Goal: Transaction & Acquisition: Purchase product/service

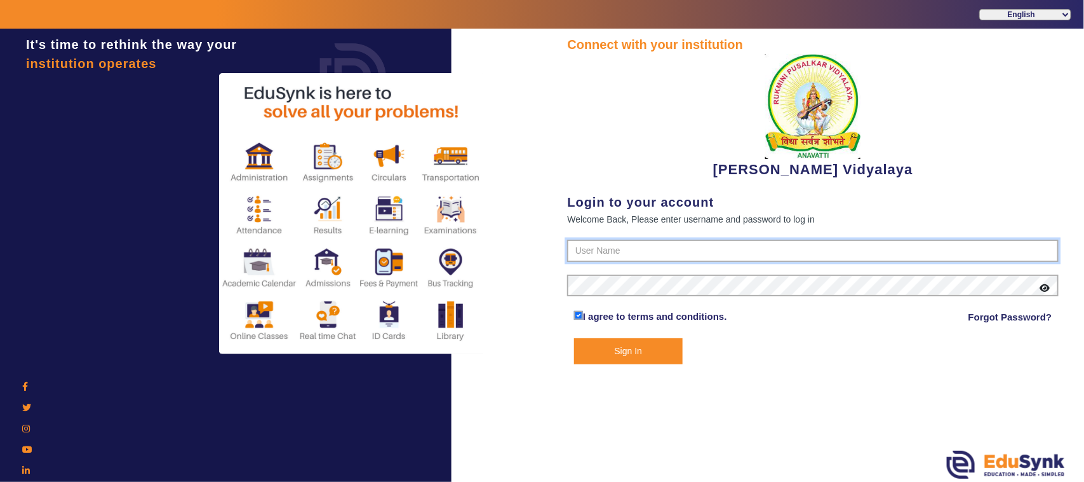
type input "1236547891"
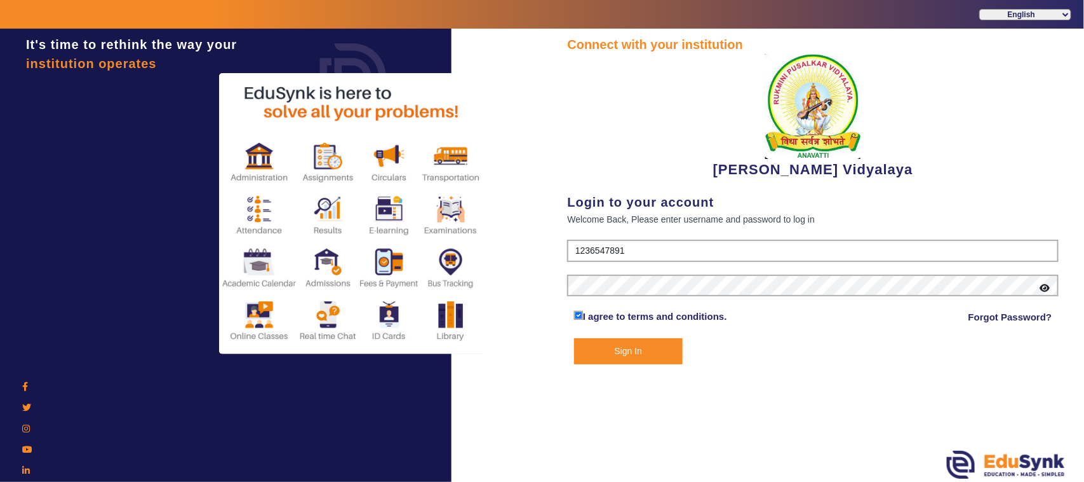
click at [652, 351] on button "Sign In" at bounding box center [628, 351] width 109 height 26
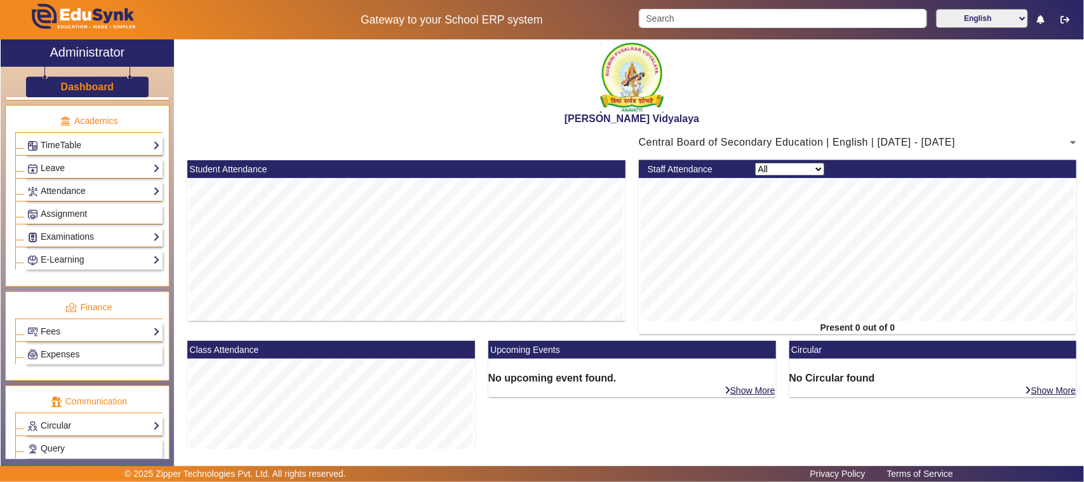
scroll to position [556, 0]
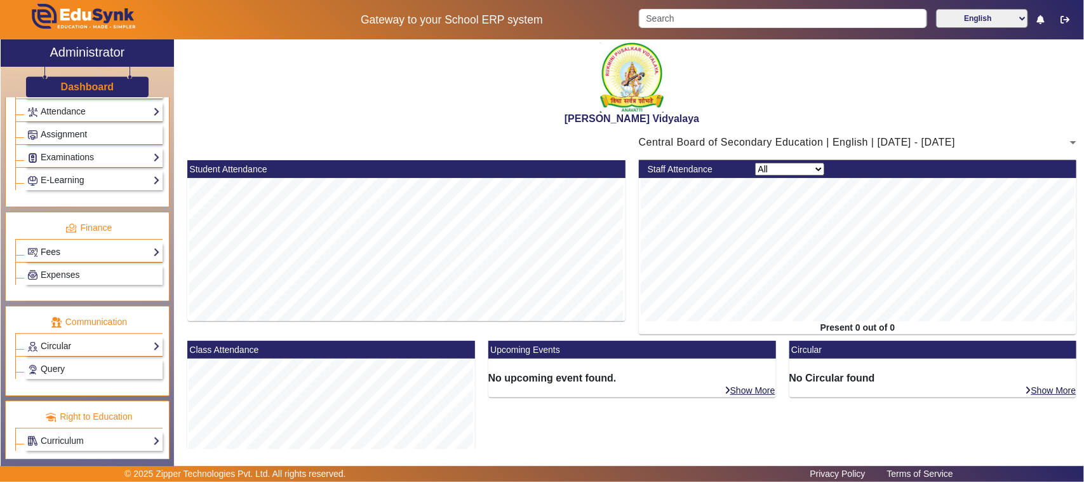
click at [80, 259] on link "Fees" at bounding box center [93, 252] width 133 height 15
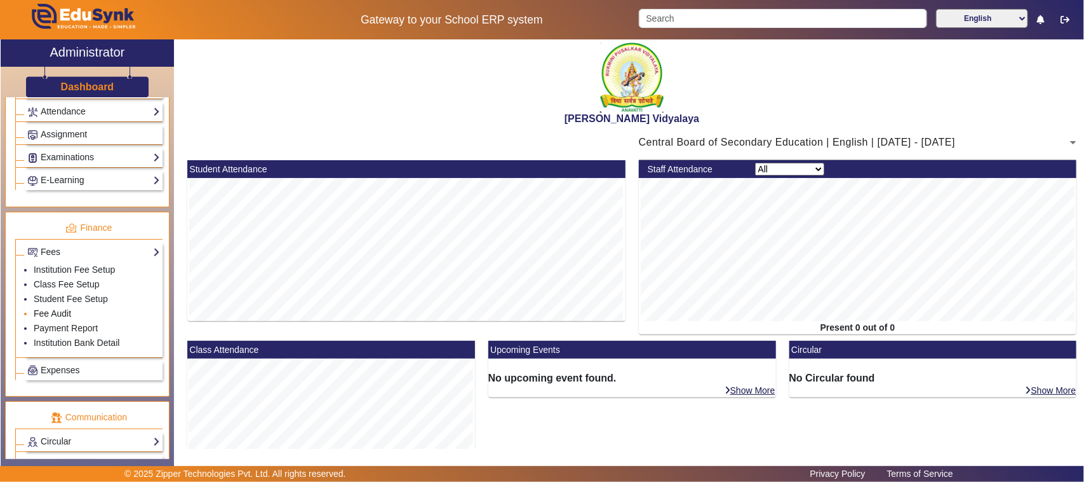
click at [46, 318] on link "Fee Audit" at bounding box center [52, 313] width 37 height 10
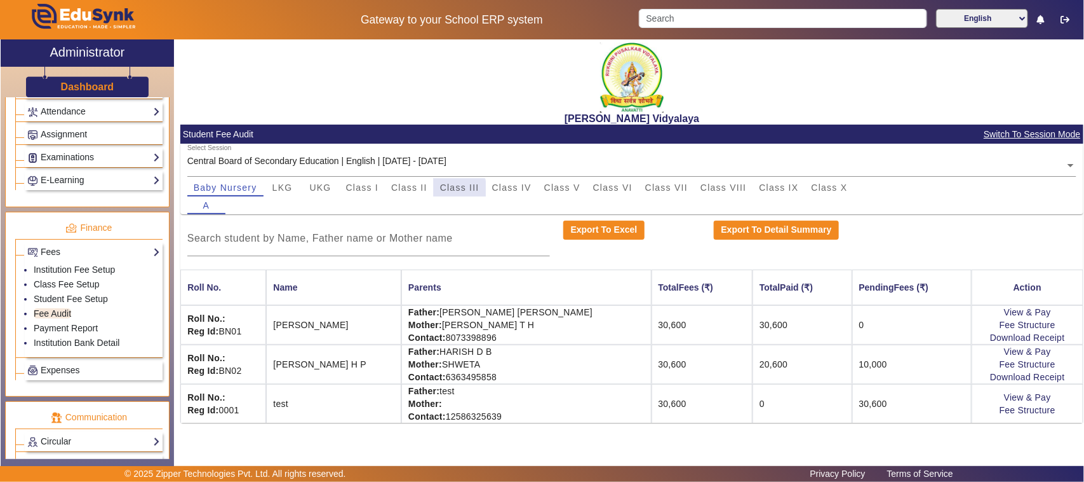
click at [445, 191] on span "Class III" at bounding box center [459, 187] width 39 height 9
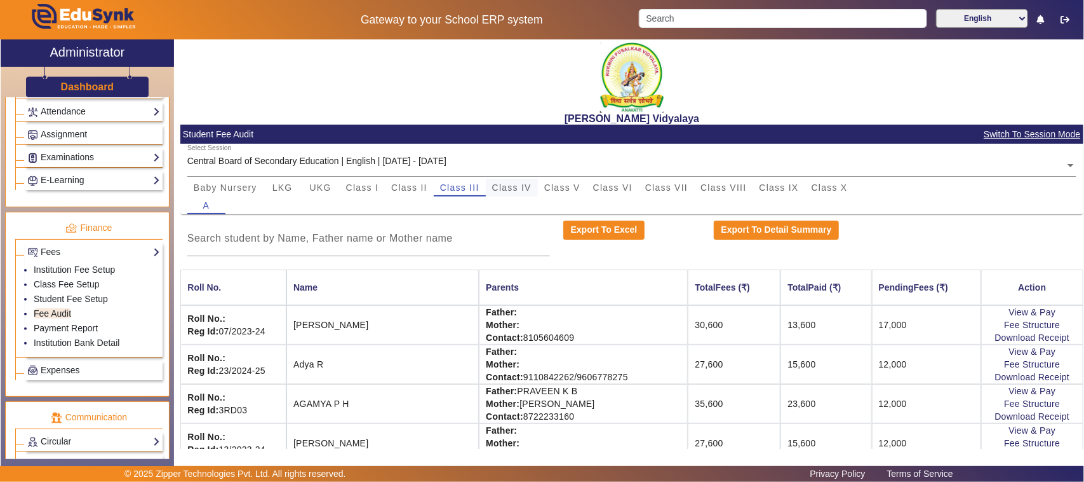
click at [523, 189] on span "Class IV" at bounding box center [511, 187] width 39 height 9
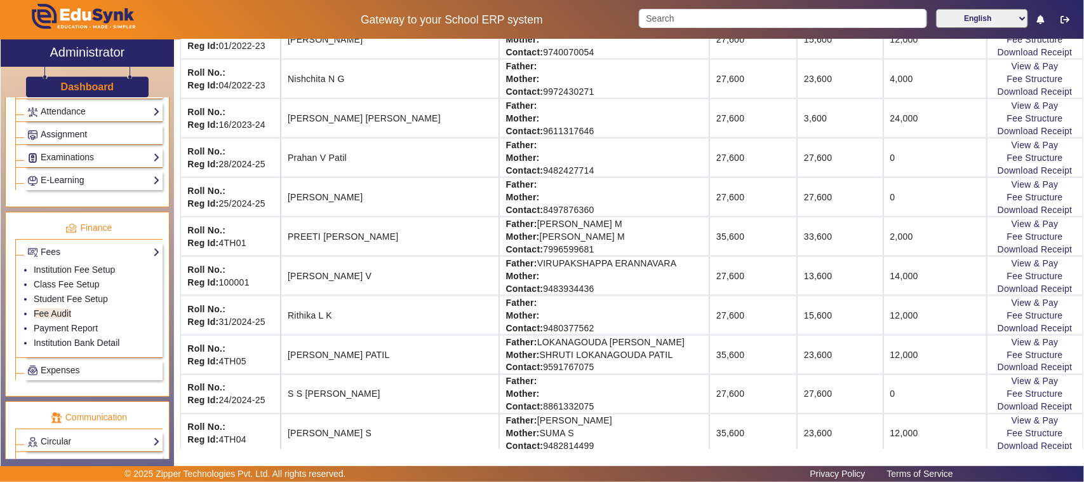
scroll to position [476, 0]
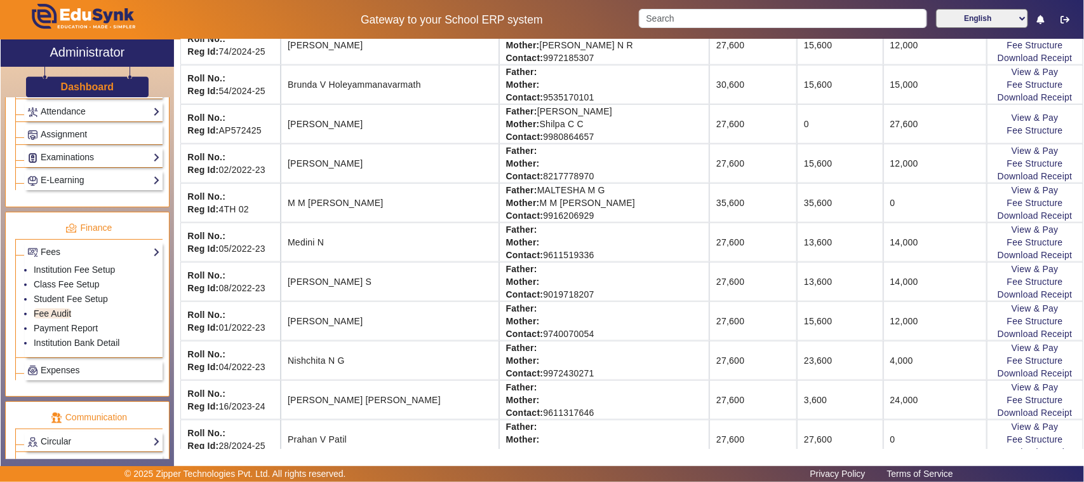
click at [1015, 396] on td "View & Pay Fee Structure Download Receipt" at bounding box center [1035, 399] width 97 height 39
click at [1013, 392] on link "View & Pay" at bounding box center [1035, 387] width 47 height 10
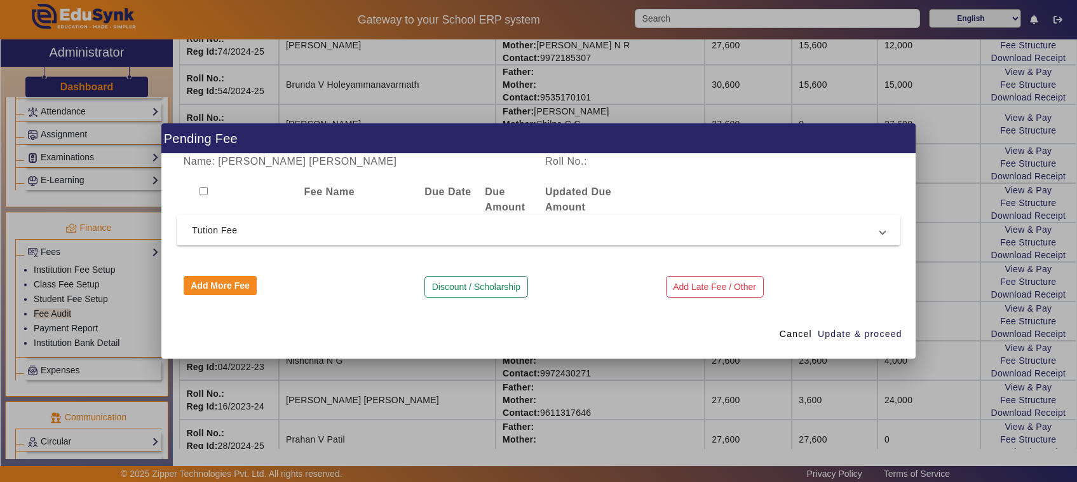
click at [221, 230] on span "Tution Fee" at bounding box center [536, 229] width 688 height 15
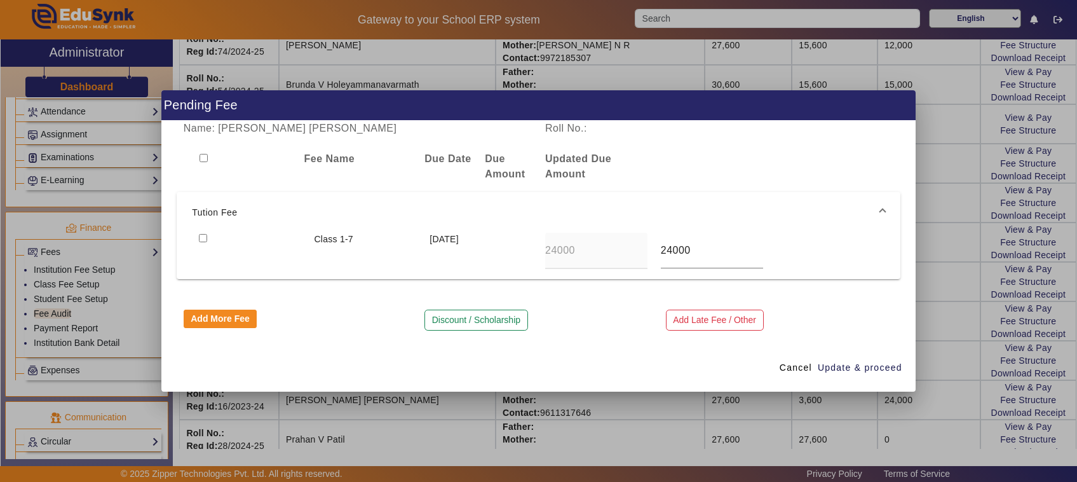
click at [199, 237] on input "checkbox" at bounding box center [203, 238] width 8 height 8
checkbox input "true"
click at [842, 373] on span "Update & proceed" at bounding box center [860, 367] width 84 height 13
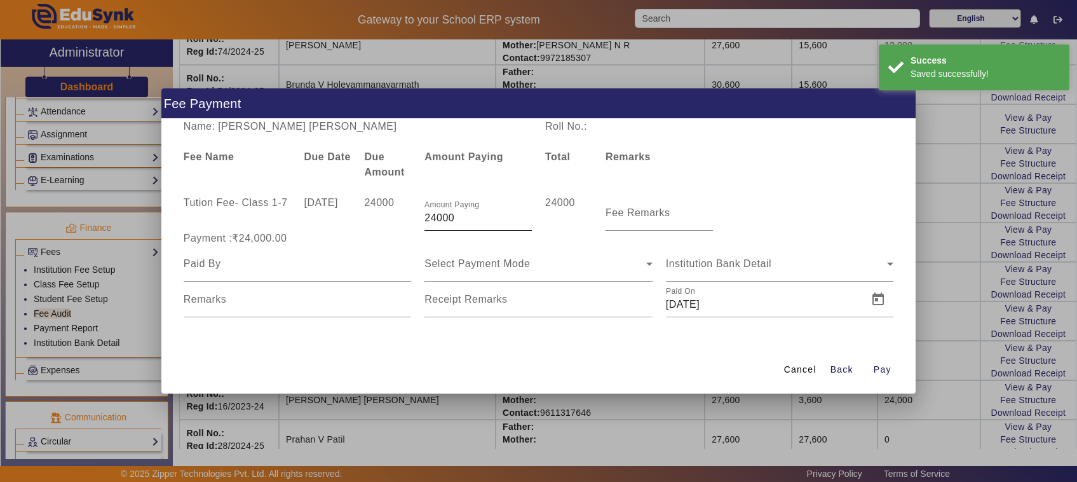
click at [466, 217] on input "24000" at bounding box center [477, 217] width 107 height 15
type input "2"
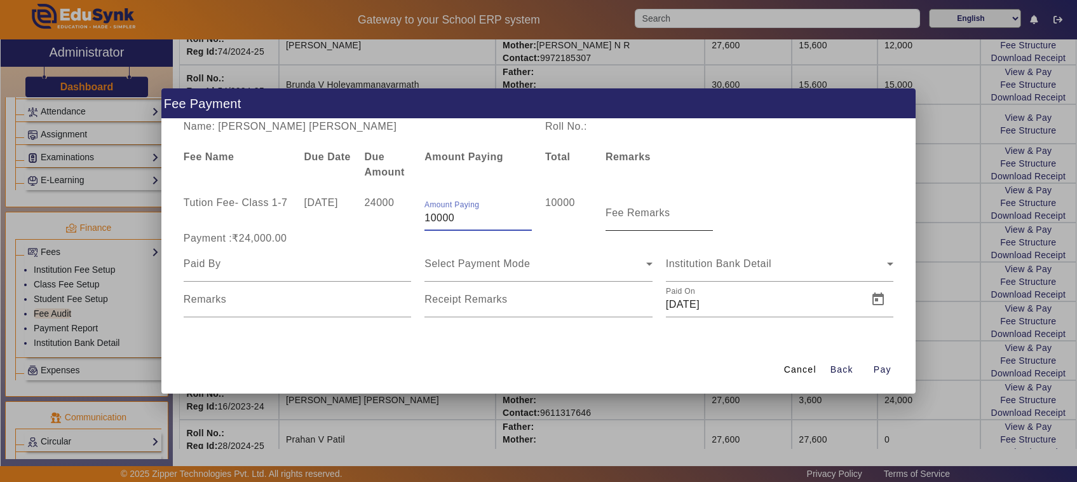
type input "10000"
click at [637, 216] on mat-label "Fee Remarks" at bounding box center [637, 212] width 65 height 11
click at [637, 216] on input "Fee Remarks" at bounding box center [658, 217] width 107 height 15
type input "1St payment"
click at [224, 266] on input at bounding box center [298, 263] width 228 height 15
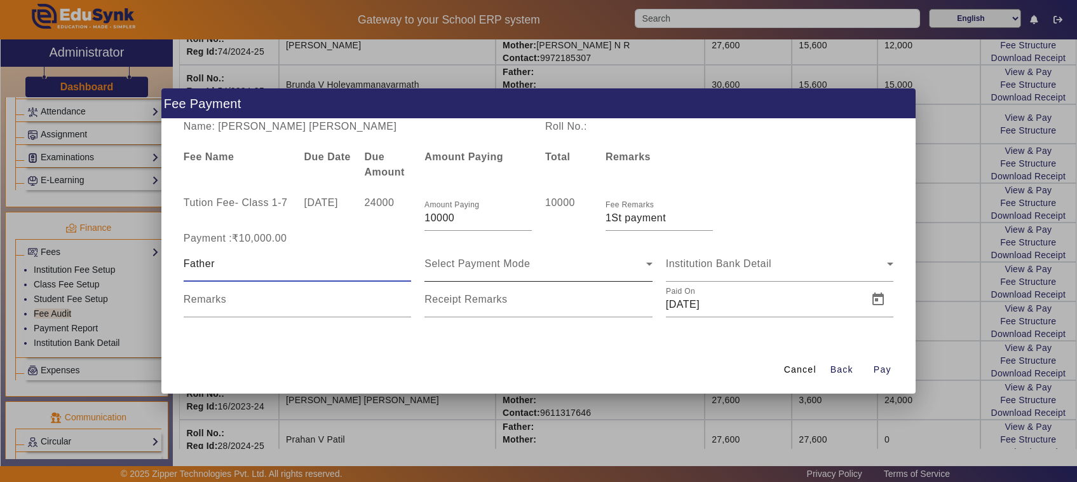
type input "Father"
click at [453, 262] on span "Select Payment Mode" at bounding box center [476, 263] width 105 height 11
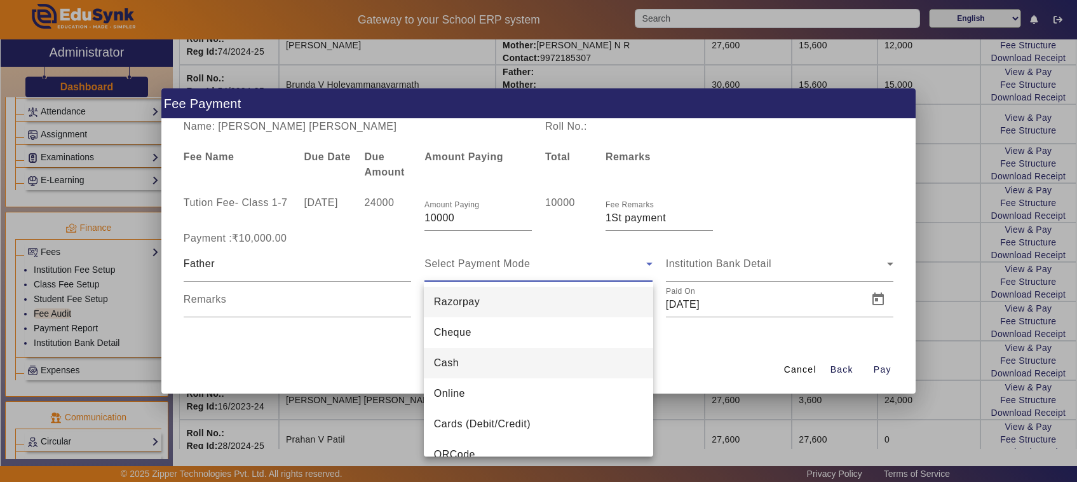
click at [447, 364] on span "Cash" at bounding box center [446, 362] width 25 height 15
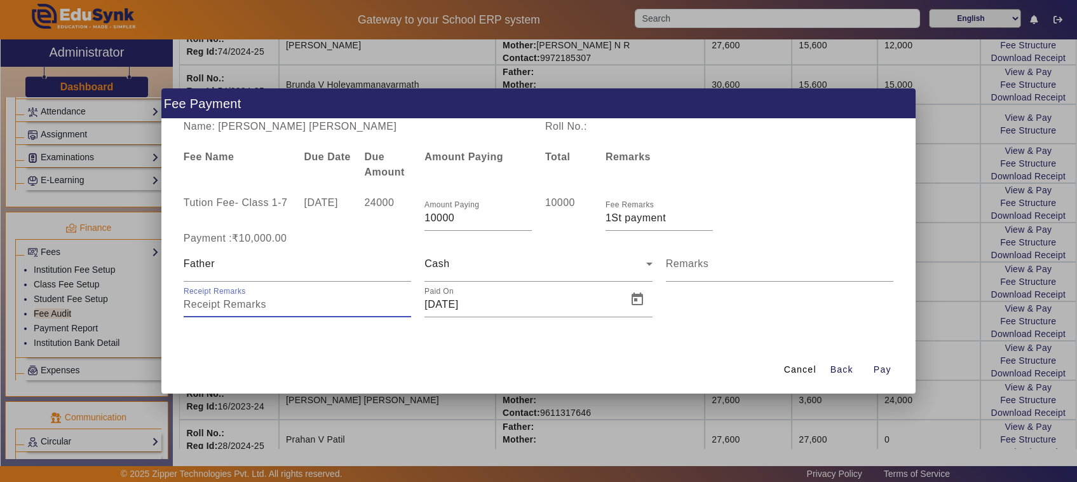
click at [259, 306] on input "Receipt Remarks" at bounding box center [298, 304] width 228 height 15
type input "795"
click at [884, 370] on span "Pay" at bounding box center [883, 369] width 18 height 13
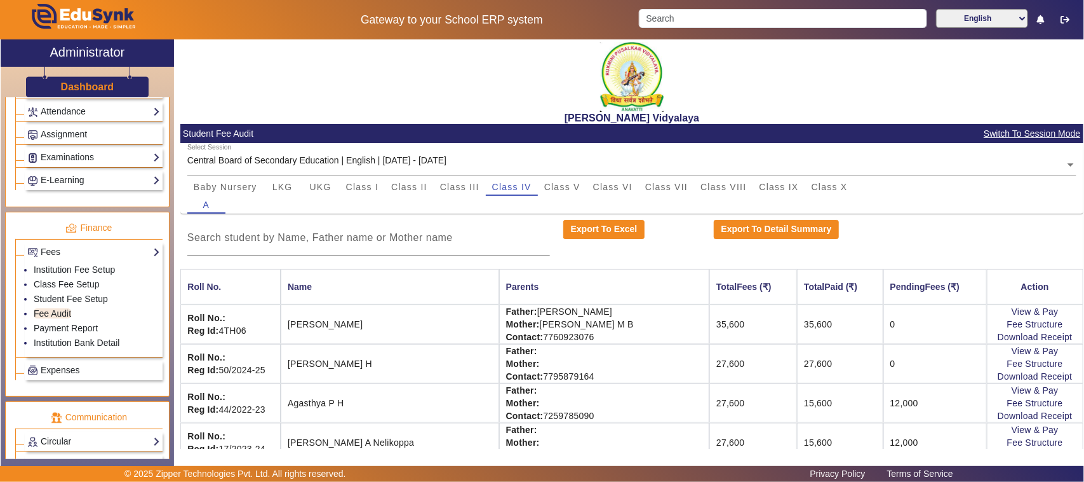
scroll to position [0, 0]
click at [567, 189] on span "Class V" at bounding box center [562, 187] width 36 height 9
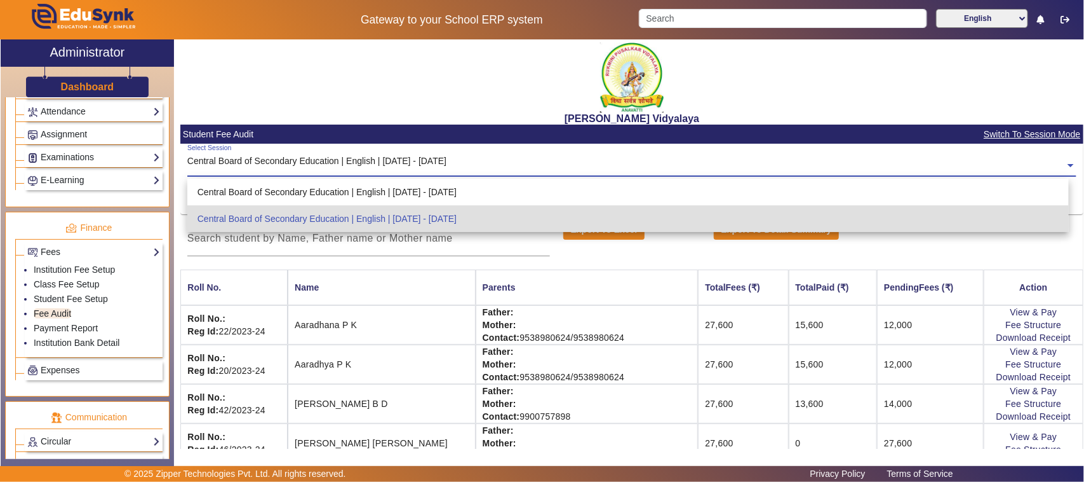
click at [442, 164] on input "text" at bounding box center [632, 165] width 890 height 13
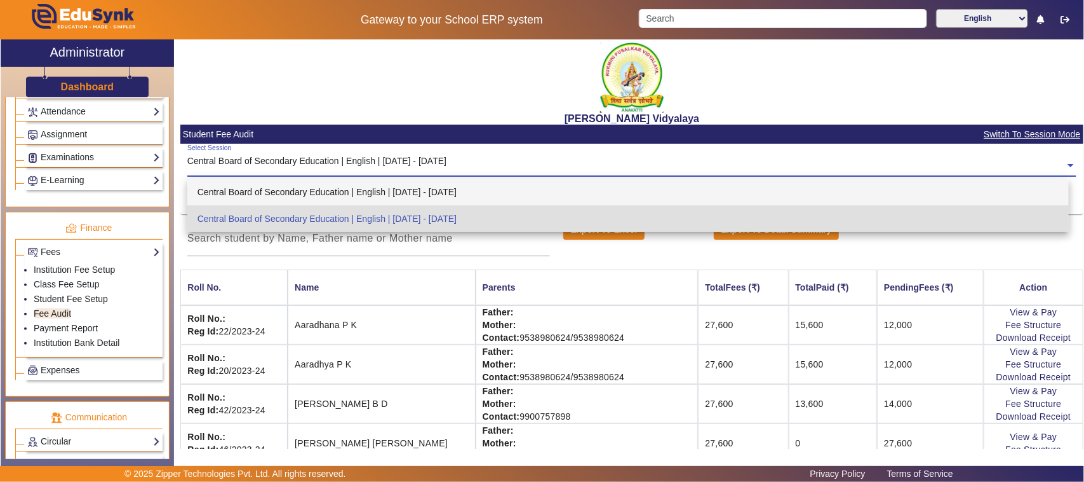
click at [454, 191] on div "Central Board of Secondary Education | English | [DATE] - [DATE]" at bounding box center [628, 192] width 882 height 27
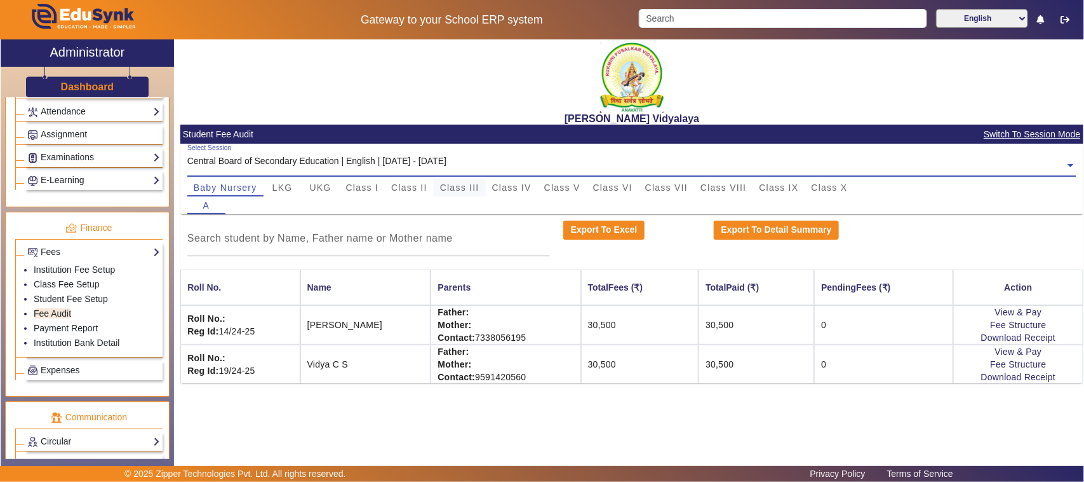
click at [453, 183] on span "Class III" at bounding box center [459, 187] width 39 height 9
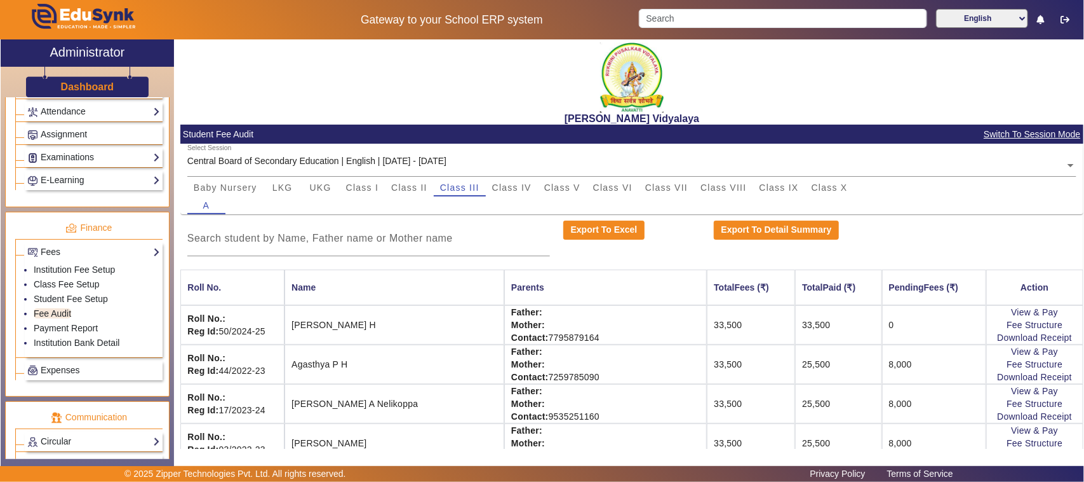
click at [452, 162] on input "text" at bounding box center [632, 165] width 890 height 13
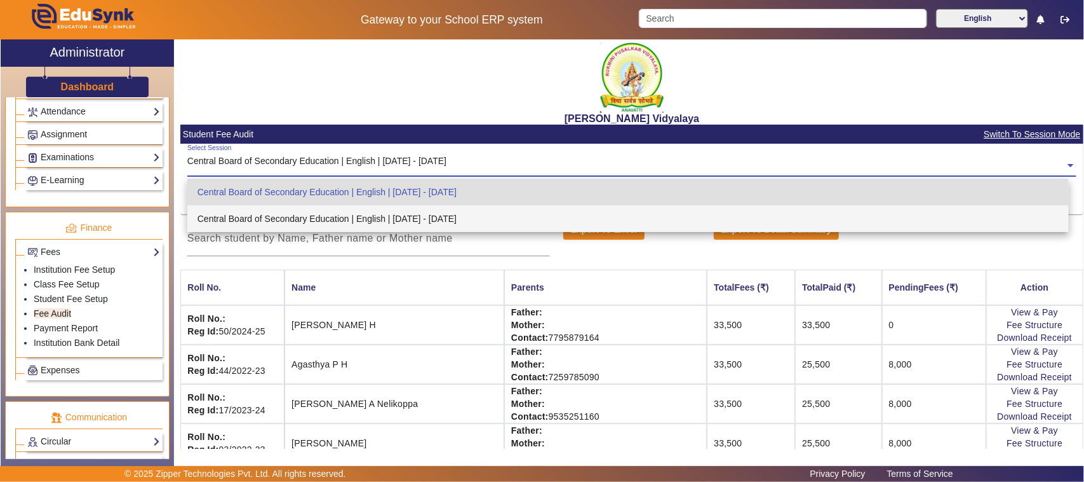
click at [453, 220] on div "Central Board of Secondary Education | English | [DATE] - [DATE]" at bounding box center [628, 218] width 882 height 27
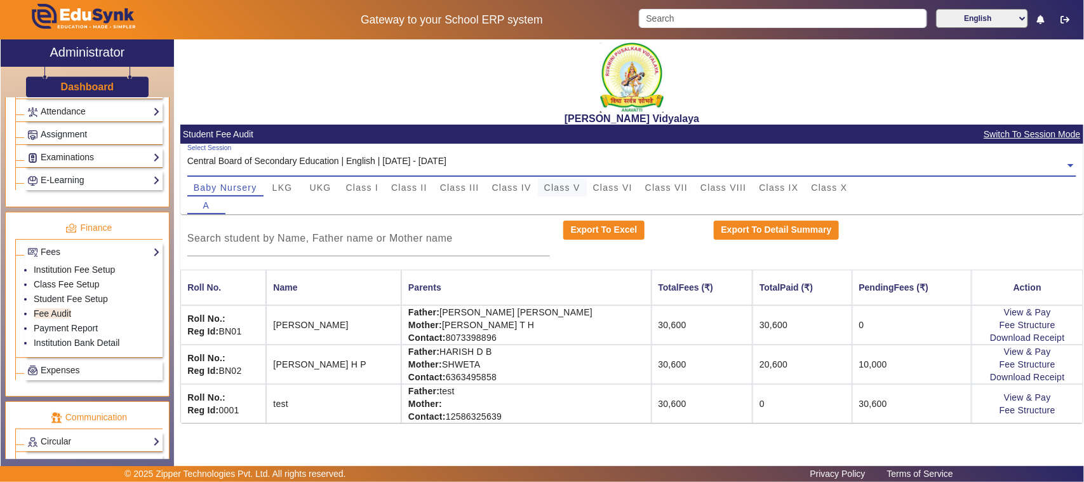
click at [555, 186] on span "Class V" at bounding box center [562, 187] width 36 height 9
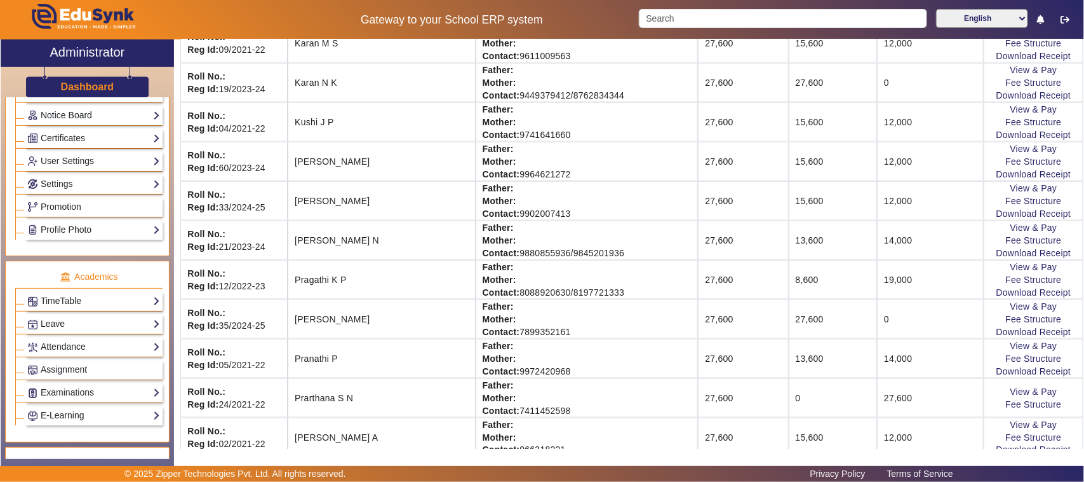
scroll to position [318, 0]
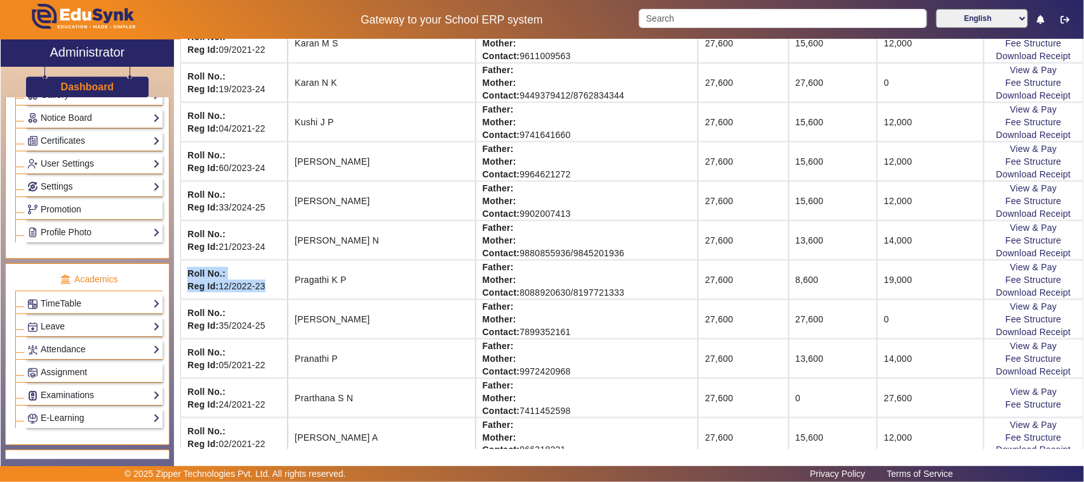
drag, startPoint x: 188, startPoint y: 278, endPoint x: 268, endPoint y: 291, distance: 81.1
click at [268, 291] on td "Roll No.: Reg Id: 12/2022-23" at bounding box center [233, 279] width 107 height 39
drag, startPoint x: 268, startPoint y: 290, endPoint x: 185, endPoint y: 267, distance: 86.1
click at [185, 267] on td "Roll No.: Reg Id: 12/2022-23" at bounding box center [233, 279] width 107 height 39
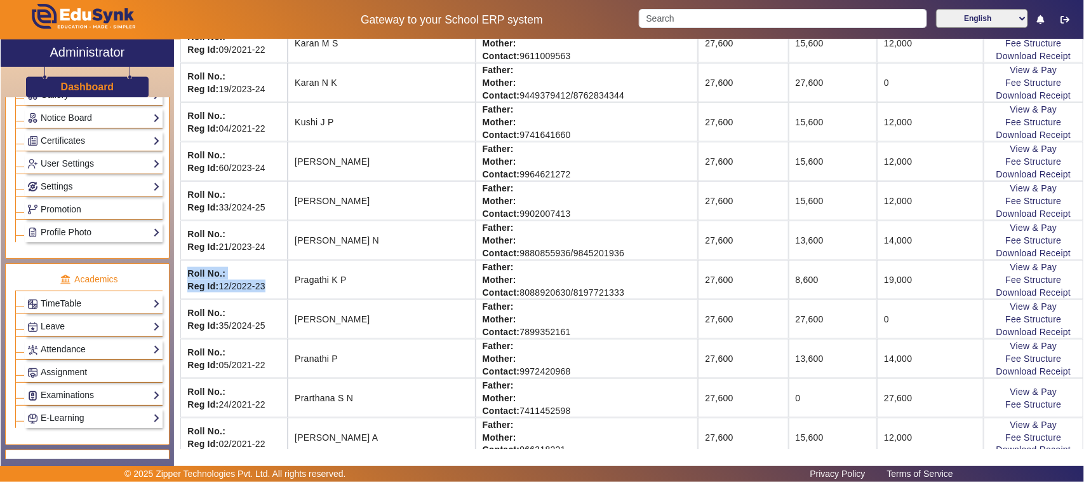
click at [186, 275] on td "Roll No.: Reg Id: 12/2022-23" at bounding box center [233, 279] width 107 height 39
drag, startPoint x: 188, startPoint y: 276, endPoint x: 265, endPoint y: 289, distance: 77.9
click at [265, 289] on td "Roll No.: Reg Id: 12/2022-23" at bounding box center [233, 279] width 107 height 39
drag, startPoint x: 188, startPoint y: 278, endPoint x: 265, endPoint y: 289, distance: 77.7
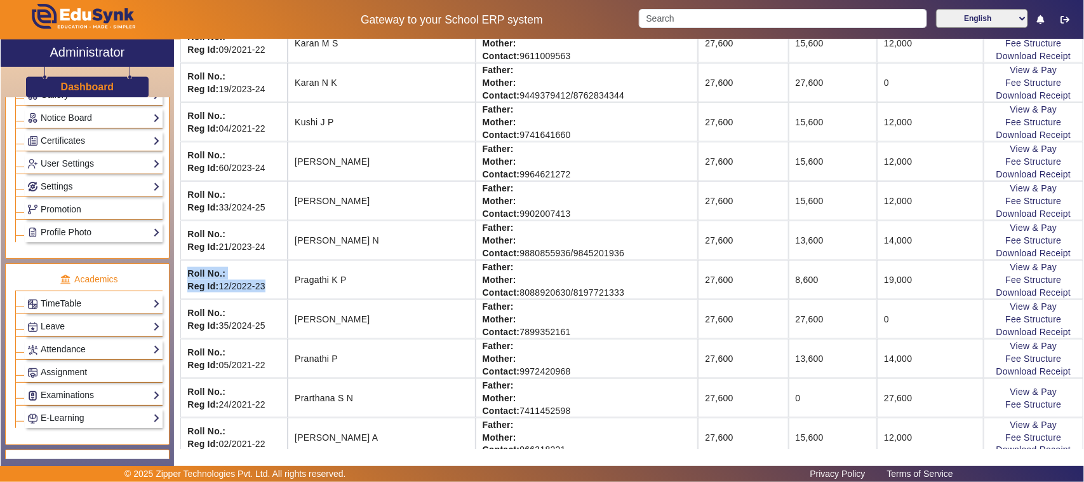
click at [265, 289] on td "Roll No.: Reg Id: 12/2022-23" at bounding box center [233, 279] width 107 height 39
click at [187, 277] on strong "Roll No.:" at bounding box center [206, 273] width 38 height 10
drag, startPoint x: 187, startPoint y: 277, endPoint x: 269, endPoint y: 287, distance: 81.9
click at [269, 287] on td "Roll No.: Reg Id: 12/2022-23" at bounding box center [233, 279] width 107 height 39
drag, startPoint x: 309, startPoint y: 283, endPoint x: 366, endPoint y: 288, distance: 56.7
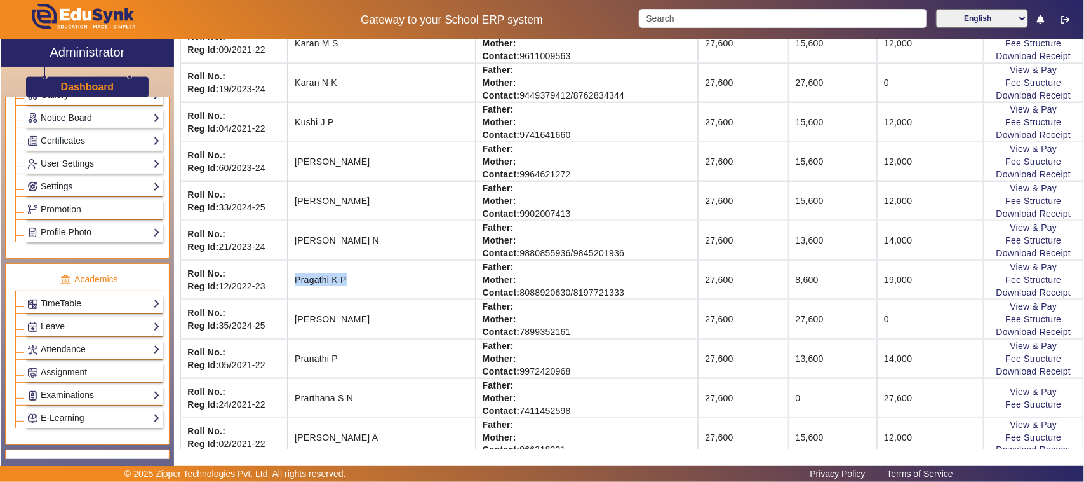
click at [366, 288] on td "Pragathi K P" at bounding box center [381, 279] width 187 height 39
click at [357, 283] on td "Pragathi K P" at bounding box center [381, 279] width 187 height 39
drag, startPoint x: 360, startPoint y: 284, endPoint x: 310, endPoint y: 281, distance: 50.3
click at [310, 281] on td "Pragathi K P" at bounding box center [381, 279] width 187 height 39
click at [345, 283] on td "Pragathi K P" at bounding box center [381, 279] width 187 height 39
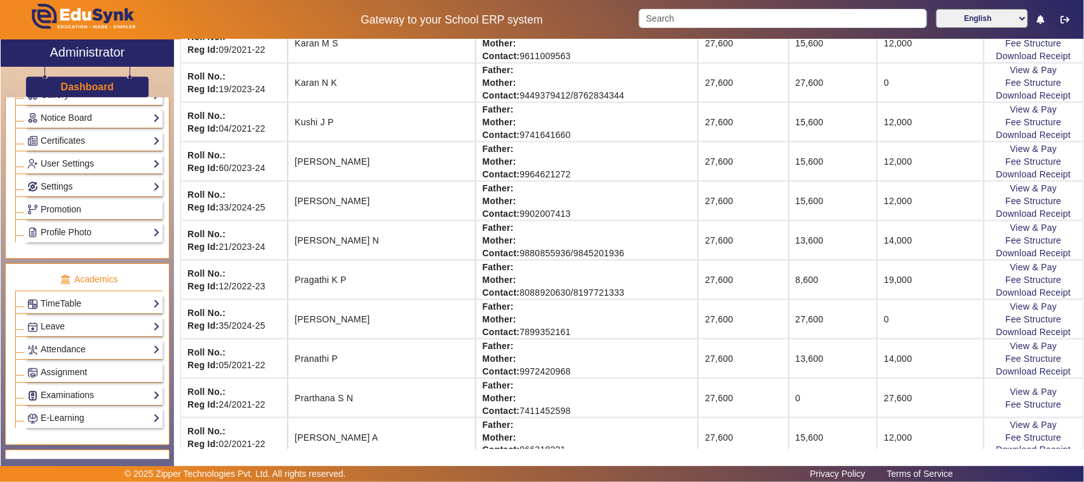
click at [310, 322] on td "[PERSON_NAME]" at bounding box center [381, 318] width 187 height 39
drag, startPoint x: 310, startPoint y: 322, endPoint x: 384, endPoint y: 323, distance: 74.3
click at [384, 323] on td "[PERSON_NAME]" at bounding box center [381, 318] width 187 height 39
click at [354, 323] on td "[PERSON_NAME]" at bounding box center [381, 318] width 187 height 39
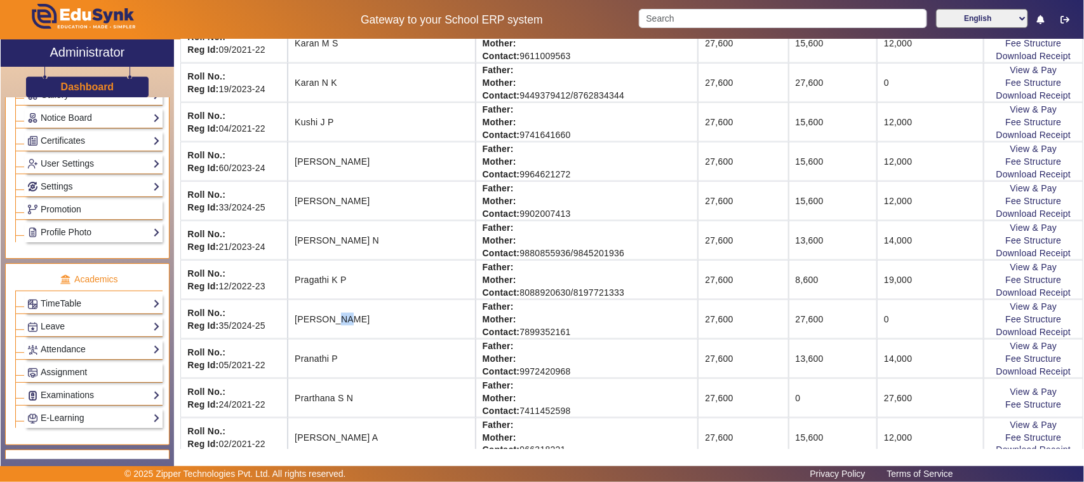
drag, startPoint x: 345, startPoint y: 323, endPoint x: 353, endPoint y: 323, distance: 8.3
click at [353, 323] on td "[PERSON_NAME]" at bounding box center [381, 318] width 187 height 39
click at [360, 323] on td "[PERSON_NAME]" at bounding box center [381, 318] width 187 height 39
drag, startPoint x: 360, startPoint y: 323, endPoint x: 348, endPoint y: 323, distance: 11.4
click at [348, 323] on td "[PERSON_NAME]" at bounding box center [381, 318] width 187 height 39
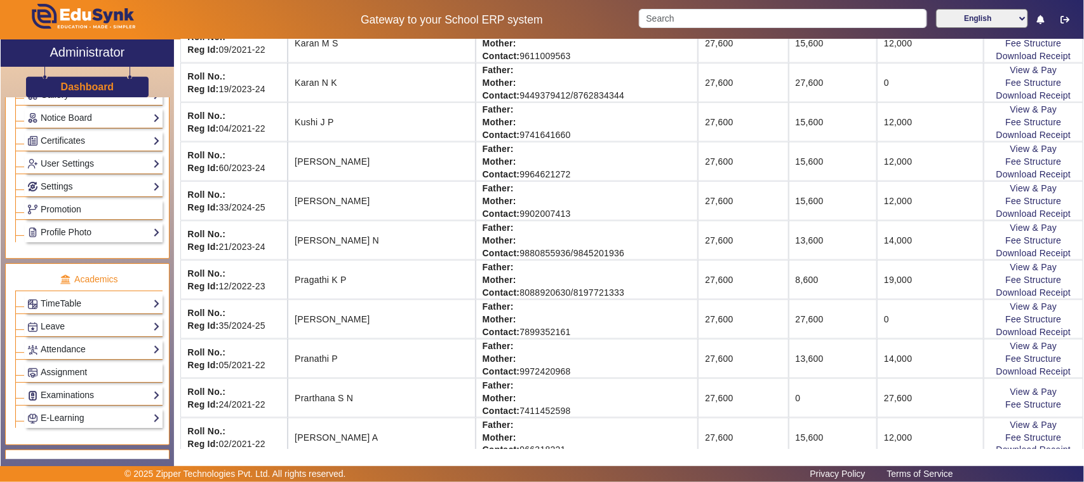
click at [348, 323] on td "[PERSON_NAME]" at bounding box center [381, 318] width 187 height 39
drag, startPoint x: 344, startPoint y: 322, endPoint x: 358, endPoint y: 328, distance: 14.5
click at [359, 328] on td "[PERSON_NAME]" at bounding box center [381, 318] width 187 height 39
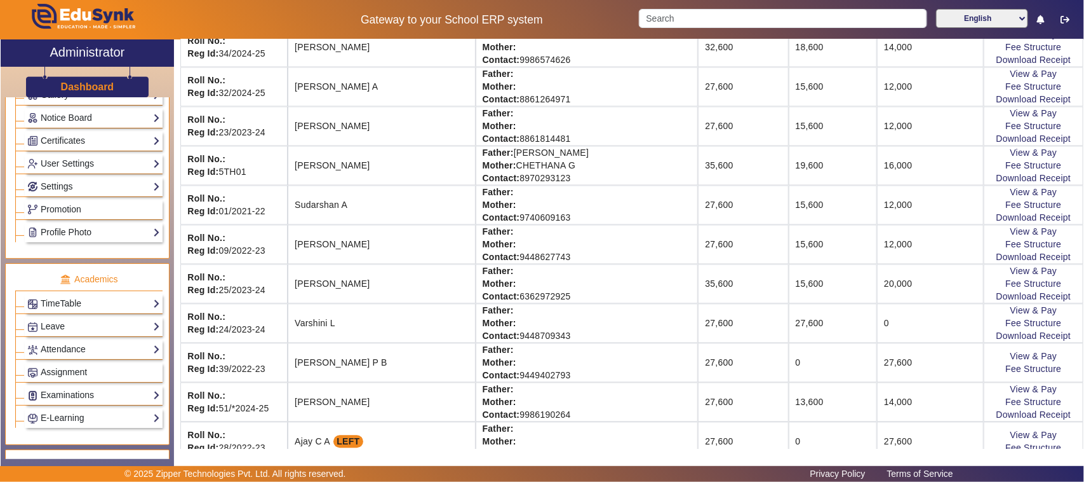
scroll to position [1152, 0]
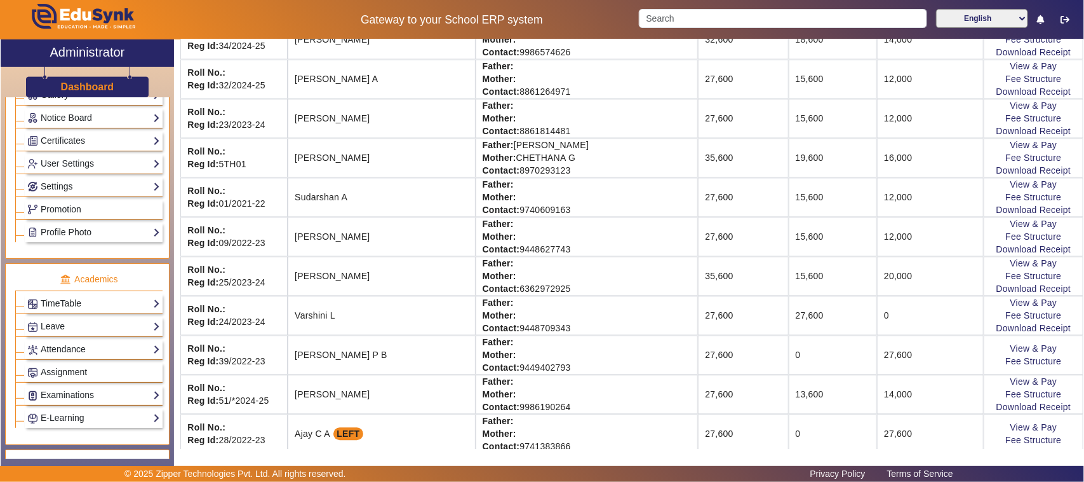
click at [397, 292] on td "[PERSON_NAME]" at bounding box center [381, 275] width 187 height 39
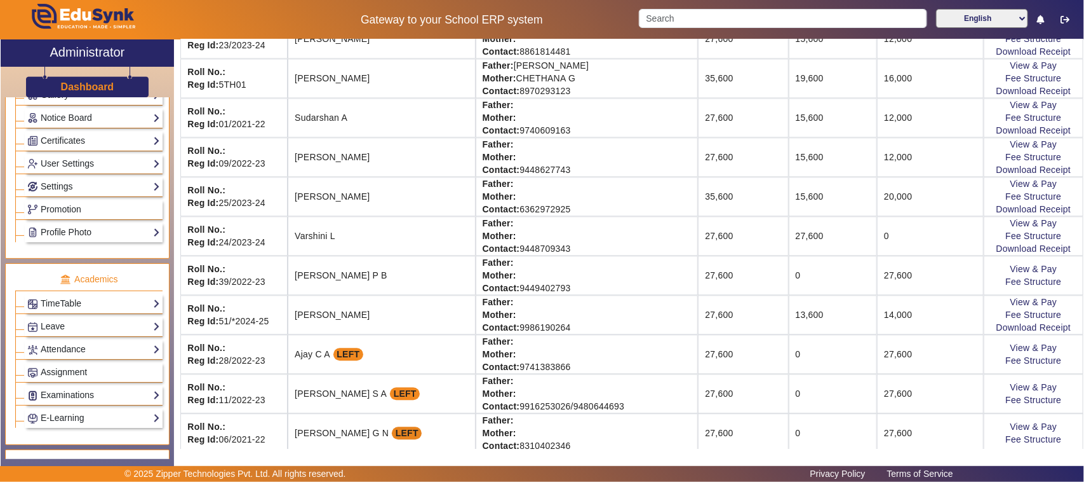
scroll to position [1250, 0]
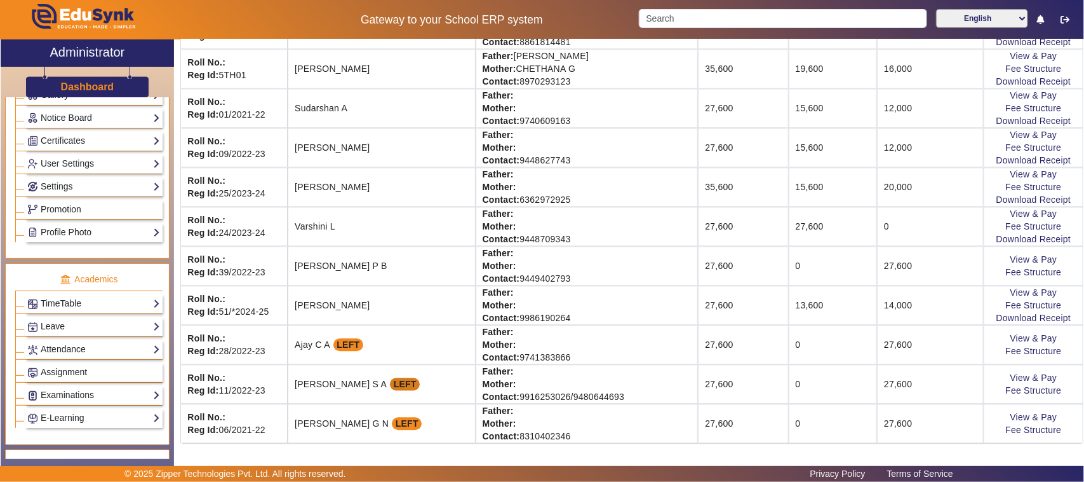
drag, startPoint x: 362, startPoint y: 385, endPoint x: 392, endPoint y: 388, distance: 30.0
click at [392, 388] on td "[PERSON_NAME] S A LEFT" at bounding box center [381, 383] width 187 height 39
drag, startPoint x: 357, startPoint y: 347, endPoint x: 401, endPoint y: 354, distance: 45.0
click at [401, 354] on td "Ajay C A LEFT" at bounding box center [381, 344] width 187 height 39
click at [586, 397] on td "Father: Mother: Contact: [PHONE_NUMBER]/[PHONE_NUMBER]" at bounding box center [587, 383] width 223 height 39
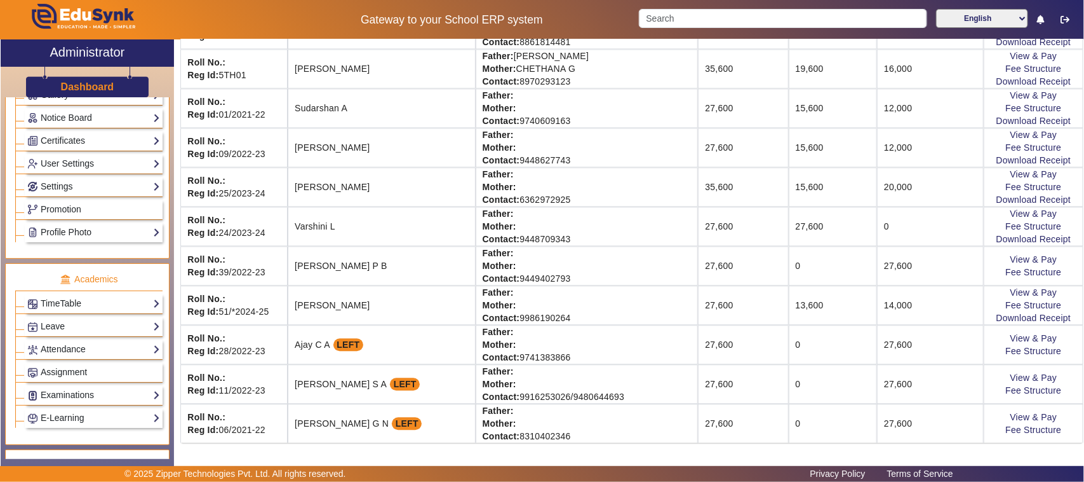
click at [586, 397] on td "Father: Mother: Contact: [PHONE_NUMBER]/[PHONE_NUMBER]" at bounding box center [587, 383] width 223 height 39
click at [586, 396] on td "Father: Mother: Contact: [PHONE_NUMBER]/[PHONE_NUMBER]" at bounding box center [587, 383] width 223 height 39
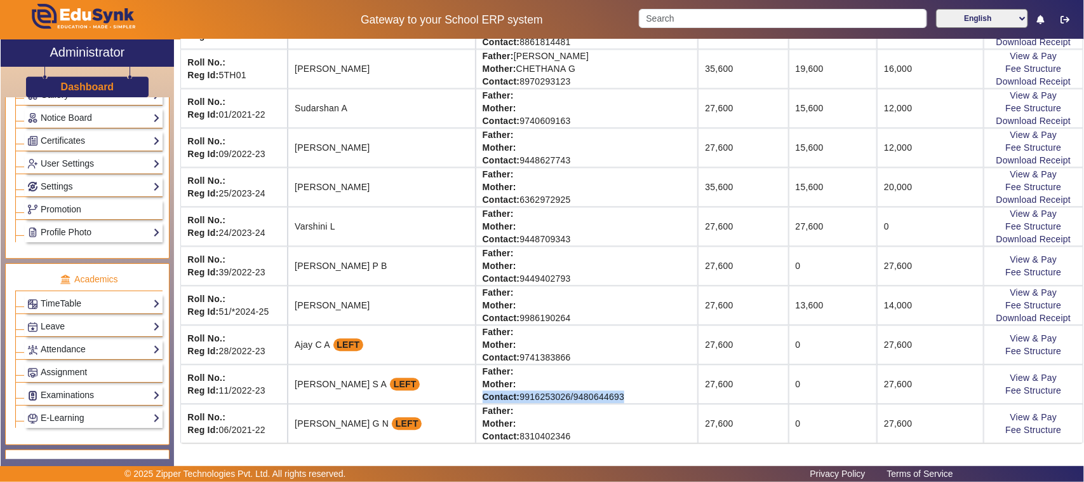
click at [586, 396] on td "Father: Mother: Contact: [PHONE_NUMBER]/[PHONE_NUMBER]" at bounding box center [587, 383] width 223 height 39
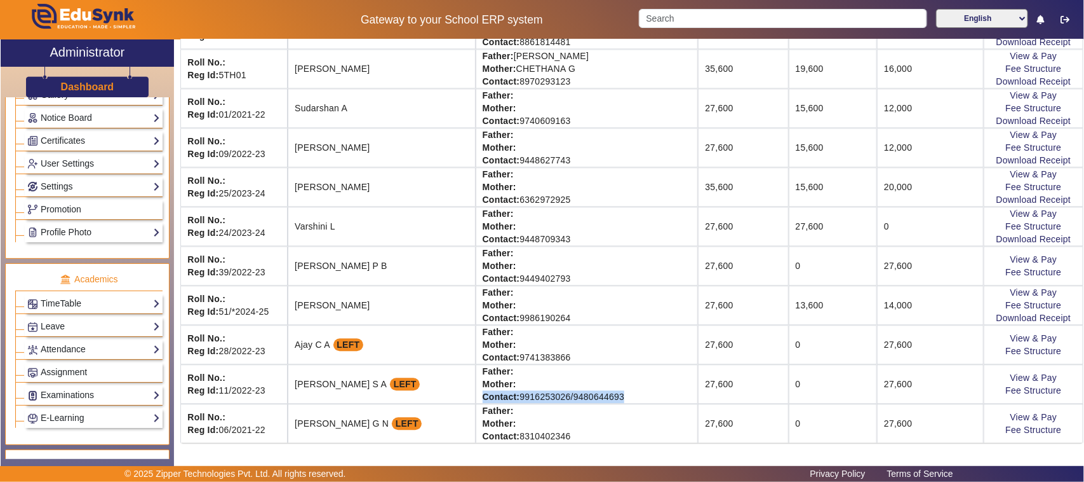
drag, startPoint x: 586, startPoint y: 396, endPoint x: 448, endPoint y: 398, distance: 137.9
click at [476, 398] on td "Father: Mother: Contact: [PHONE_NUMBER]/[PHONE_NUMBER]" at bounding box center [587, 383] width 223 height 39
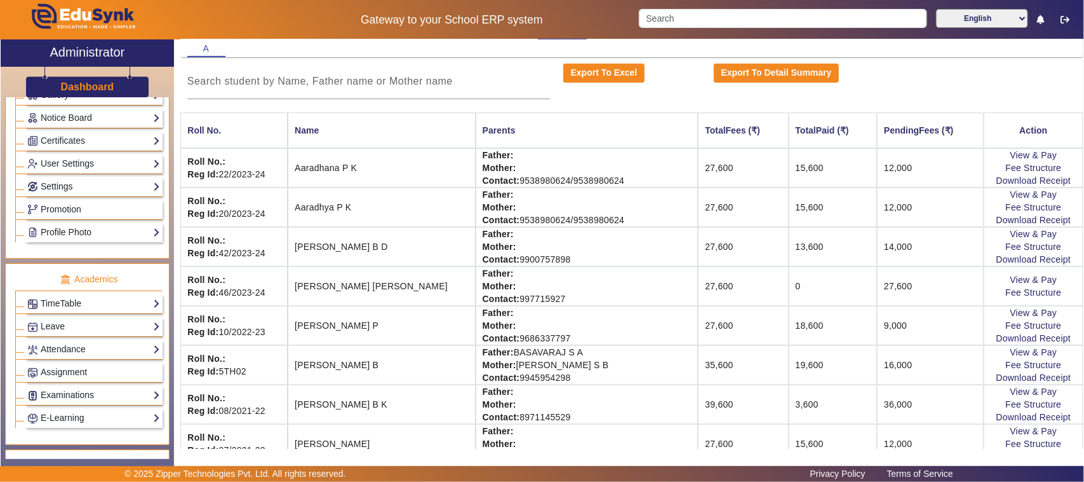
scroll to position [0, 0]
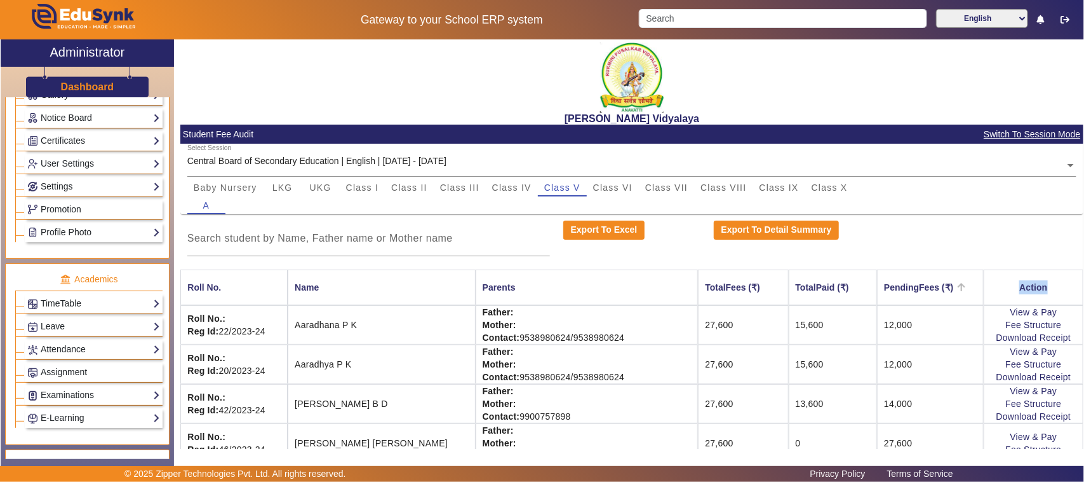
drag, startPoint x: 1031, startPoint y: 287, endPoint x: 958, endPoint y: 287, distance: 73.1
click at [958, 287] on tr "Roll No. Name Parents TotalFees (₹) TotalPaid (₹) PendingFees (₹) Action" at bounding box center [631, 287] width 903 height 36
click at [957, 287] on th "PendingFees (₹)" at bounding box center [930, 287] width 107 height 36
click at [448, 163] on input "text" at bounding box center [632, 165] width 890 height 13
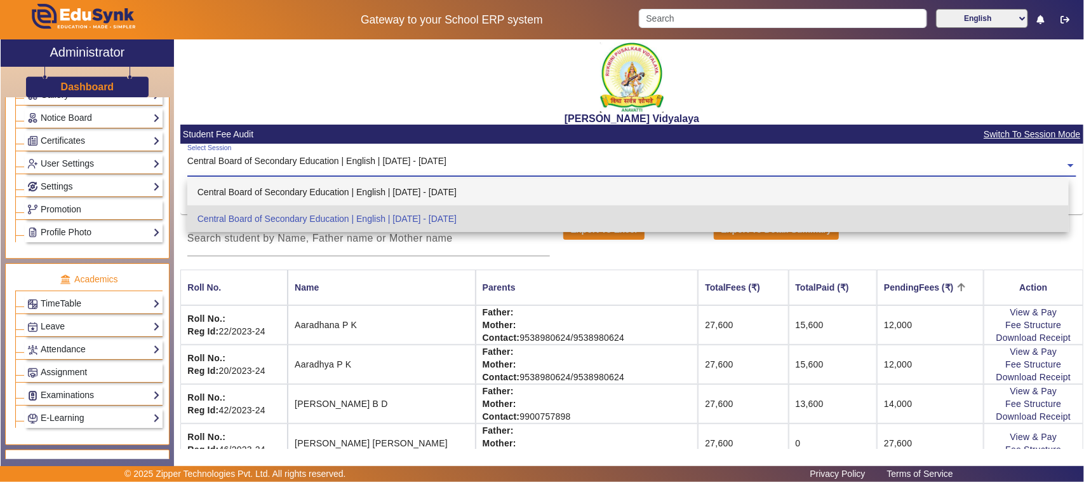
click at [457, 195] on div "Central Board of Secondary Education | English | [DATE] - [DATE]" at bounding box center [628, 192] width 882 height 27
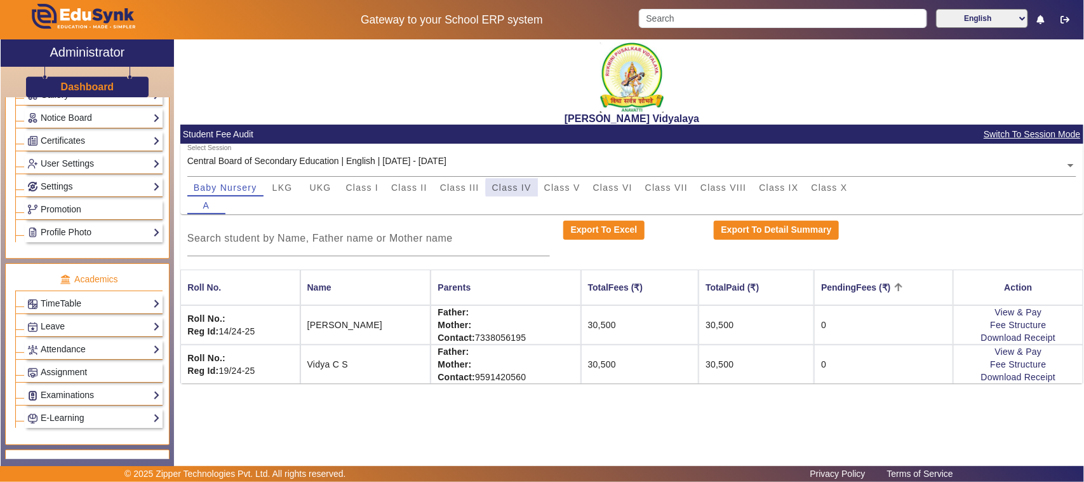
click at [519, 187] on span "Class IV" at bounding box center [511, 187] width 39 height 9
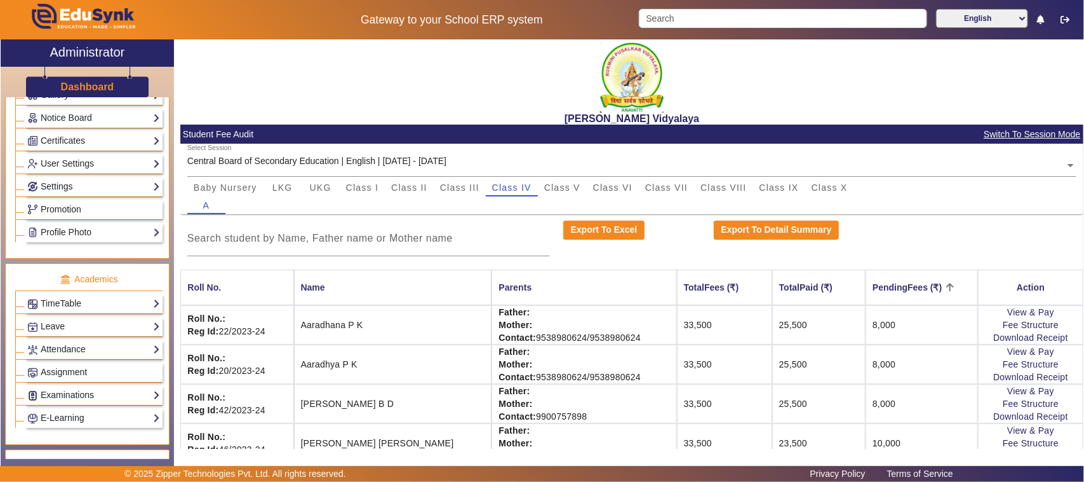
click at [449, 163] on input "text" at bounding box center [632, 165] width 890 height 13
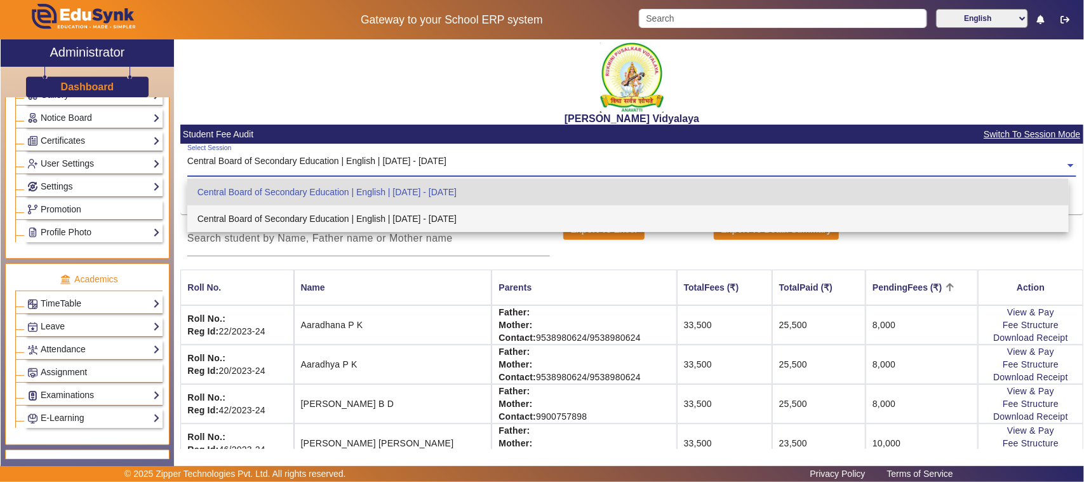
click at [436, 220] on div "Central Board of Secondary Education | English | [DATE] - [DATE]" at bounding box center [628, 218] width 882 height 27
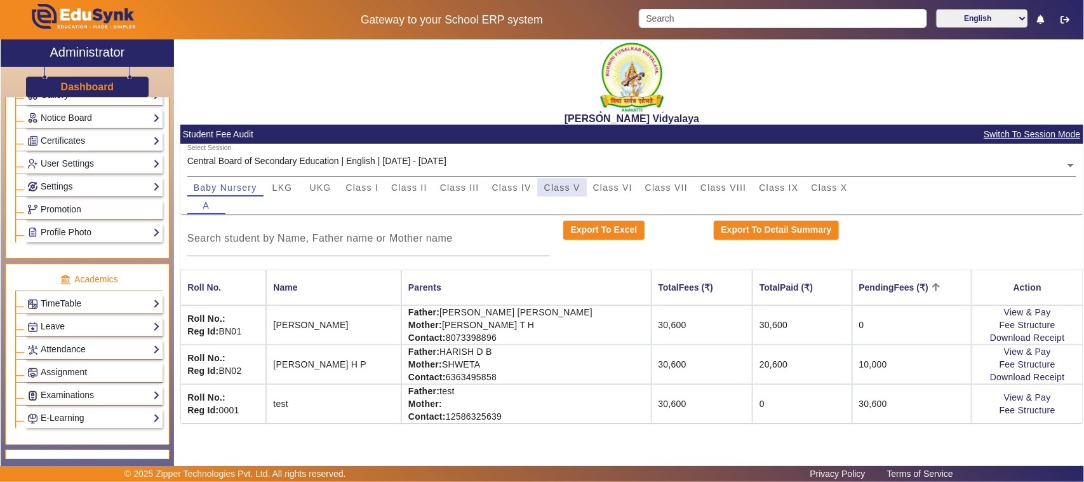
click at [578, 192] on span "Class V" at bounding box center [562, 188] width 36 height 18
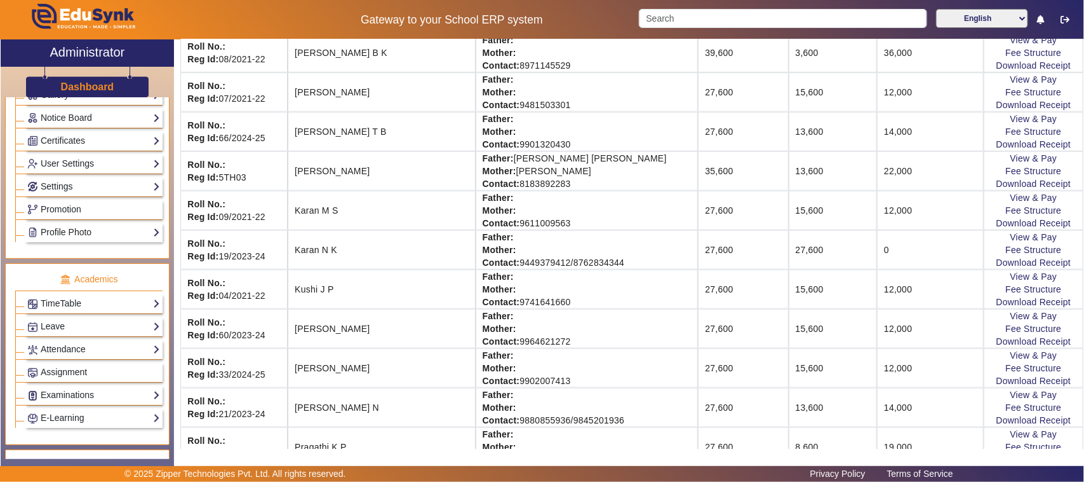
scroll to position [556, 0]
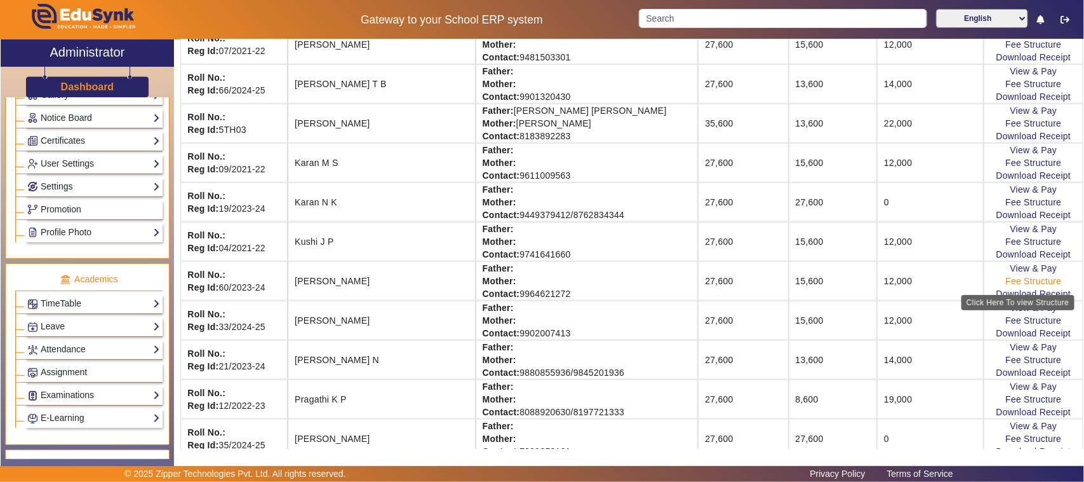
click at [1009, 286] on link "Fee Structure" at bounding box center [1034, 281] width 56 height 10
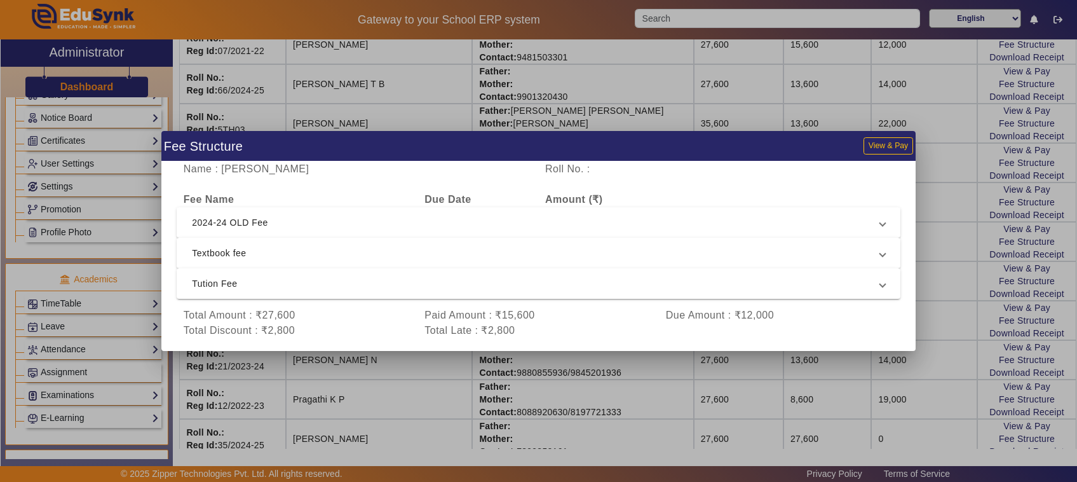
click at [941, 326] on div at bounding box center [538, 241] width 1077 height 482
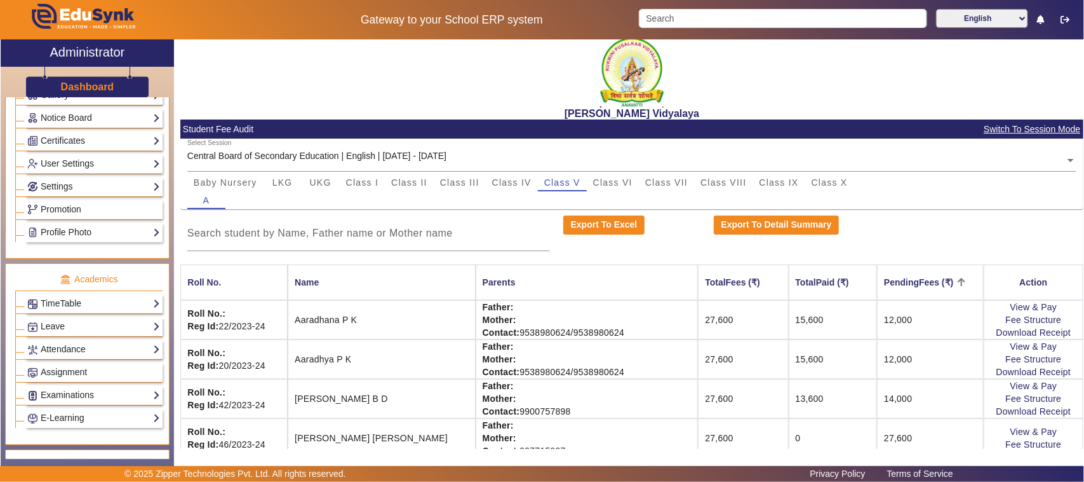
scroll to position [0, 0]
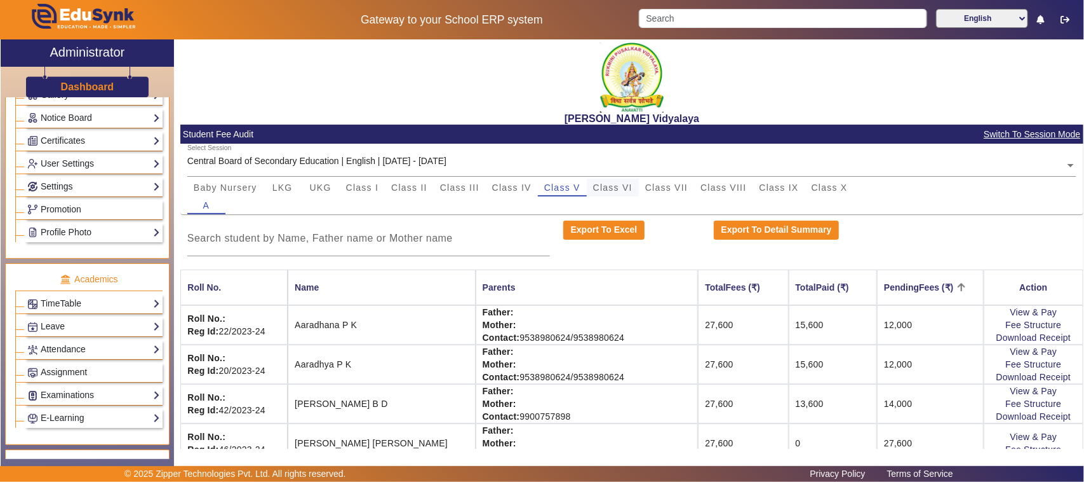
click at [617, 181] on span "Class VI" at bounding box center [612, 188] width 39 height 18
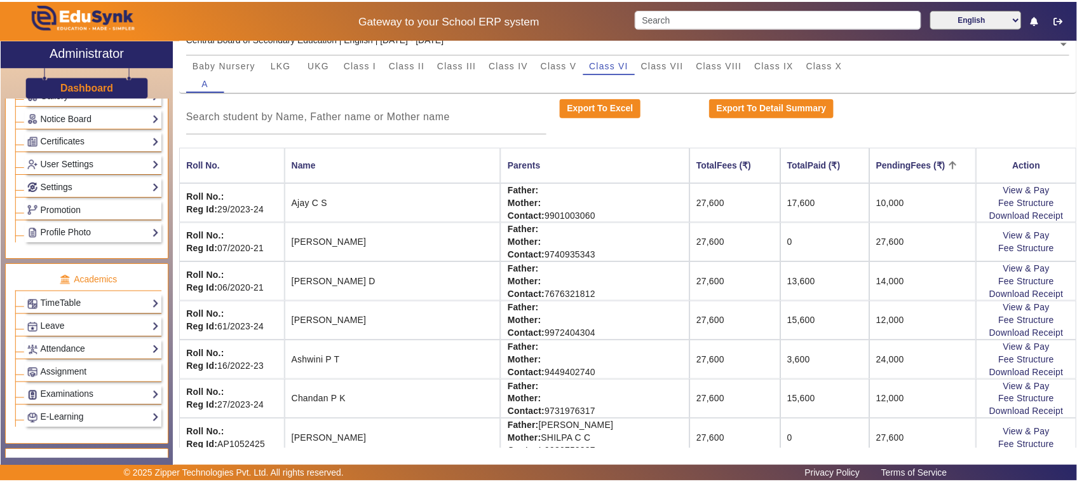
scroll to position [159, 0]
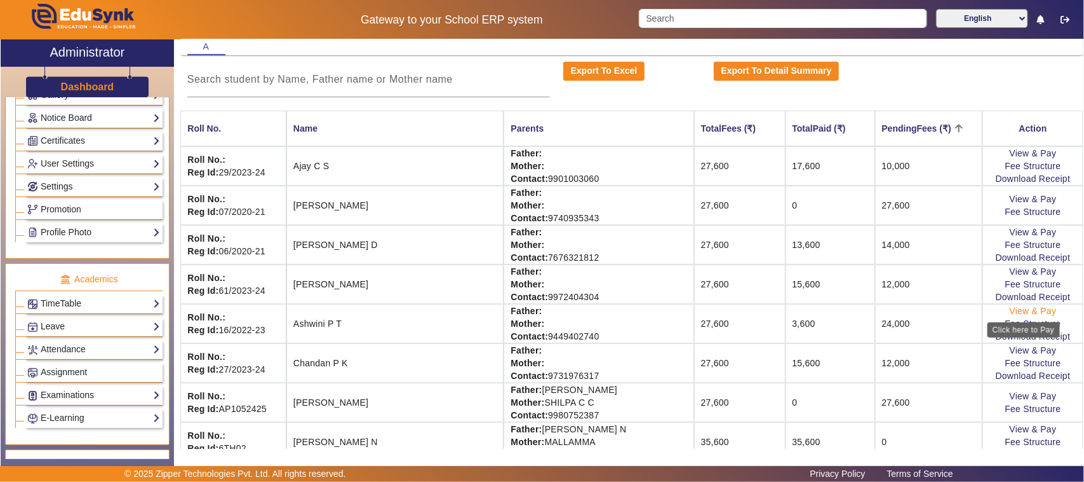
click at [1010, 312] on link "View & Pay" at bounding box center [1033, 311] width 47 height 10
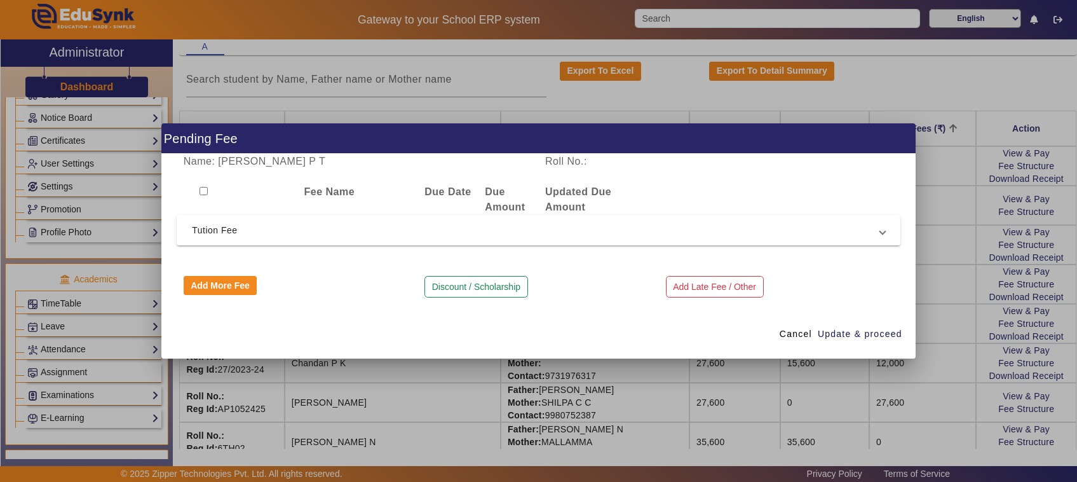
click at [372, 227] on span "Tution Fee" at bounding box center [536, 229] width 688 height 15
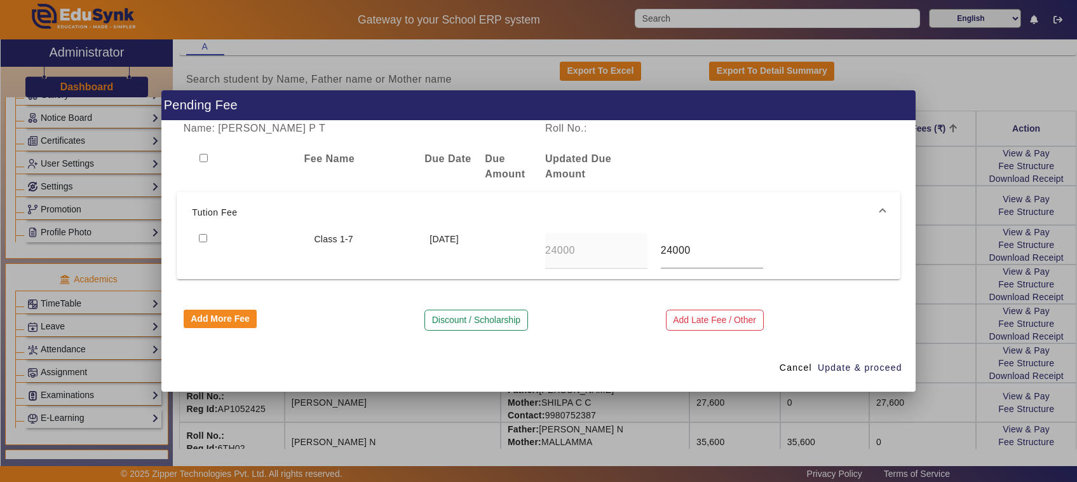
click at [200, 236] on input "checkbox" at bounding box center [203, 238] width 8 height 8
checkbox input "true"
click at [886, 367] on span "Update & proceed" at bounding box center [860, 367] width 84 height 13
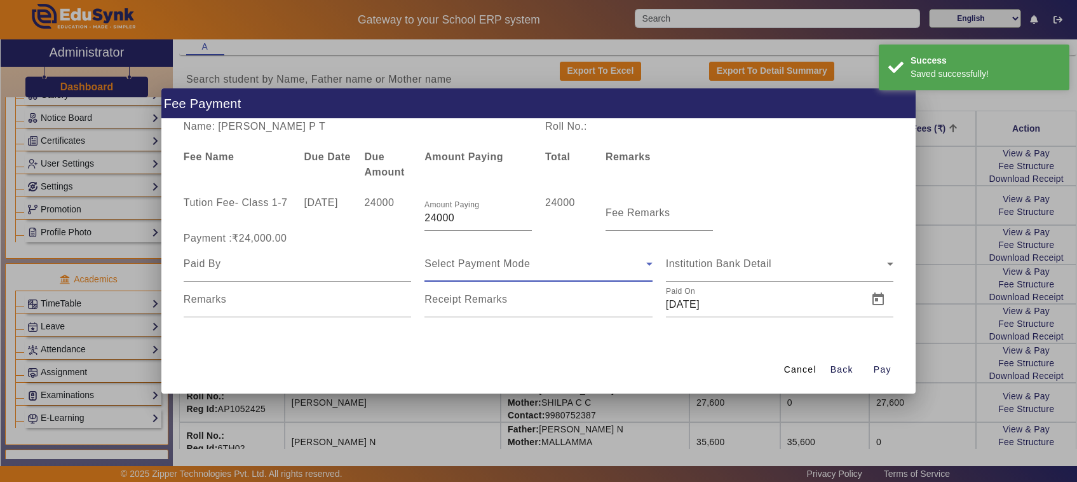
click at [476, 269] on span "Select Payment Mode" at bounding box center [476, 263] width 105 height 11
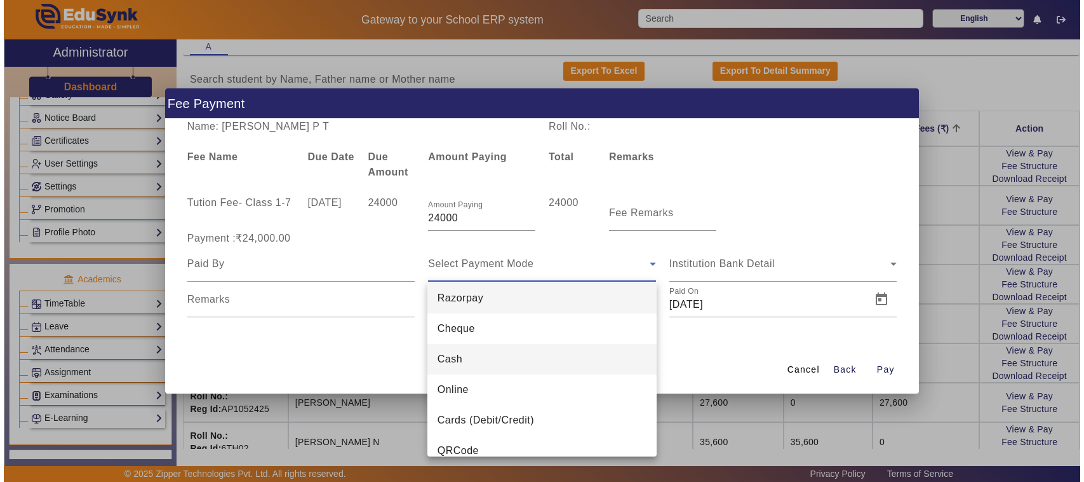
scroll to position [0, 0]
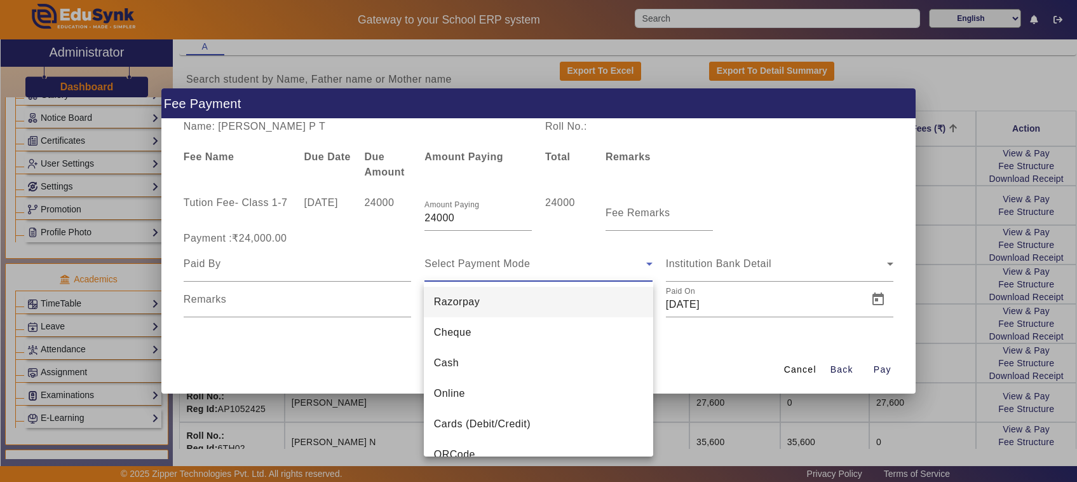
click at [938, 246] on div at bounding box center [538, 241] width 1077 height 482
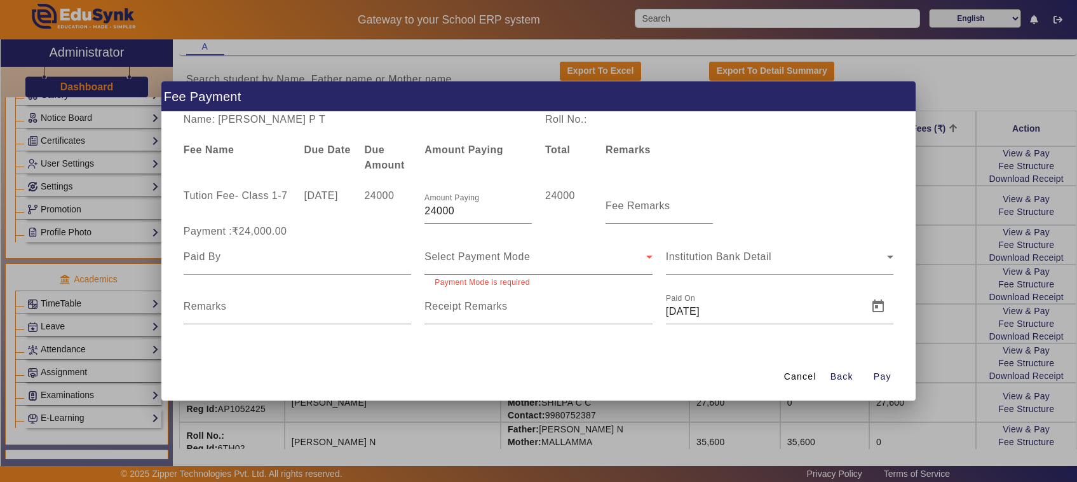
click at [934, 259] on div at bounding box center [538, 241] width 1077 height 482
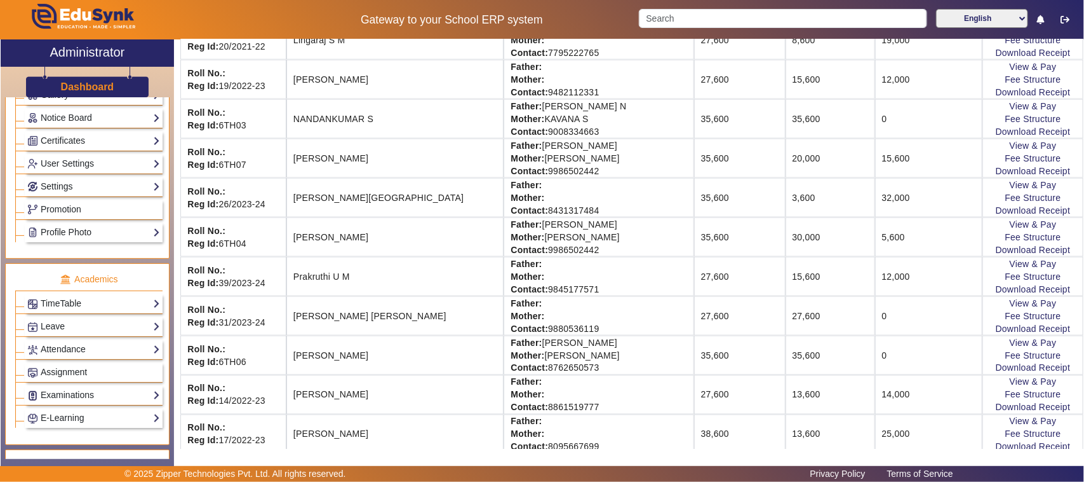
scroll to position [794, 0]
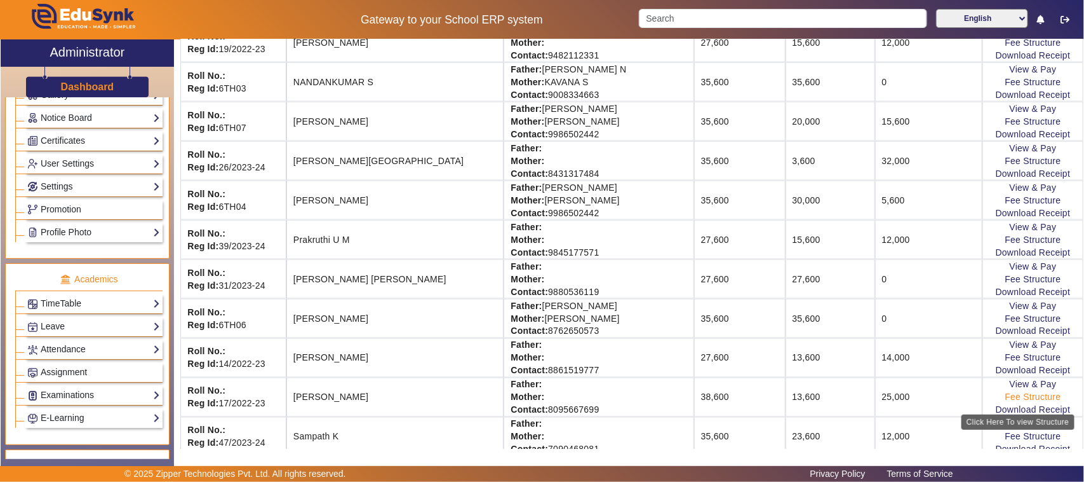
click at [1020, 402] on link "Fee Structure" at bounding box center [1034, 397] width 56 height 10
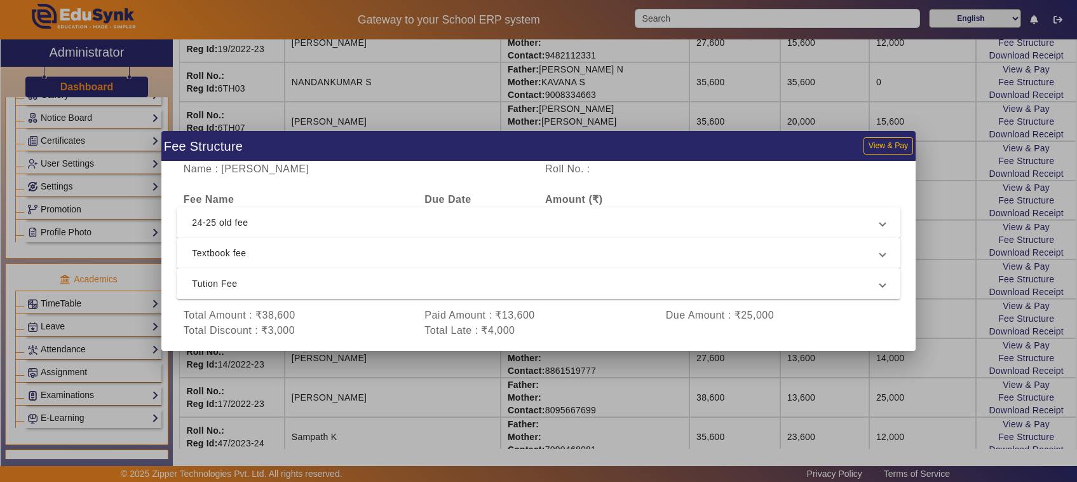
click at [213, 217] on span "24-25 old fee" at bounding box center [536, 222] width 688 height 15
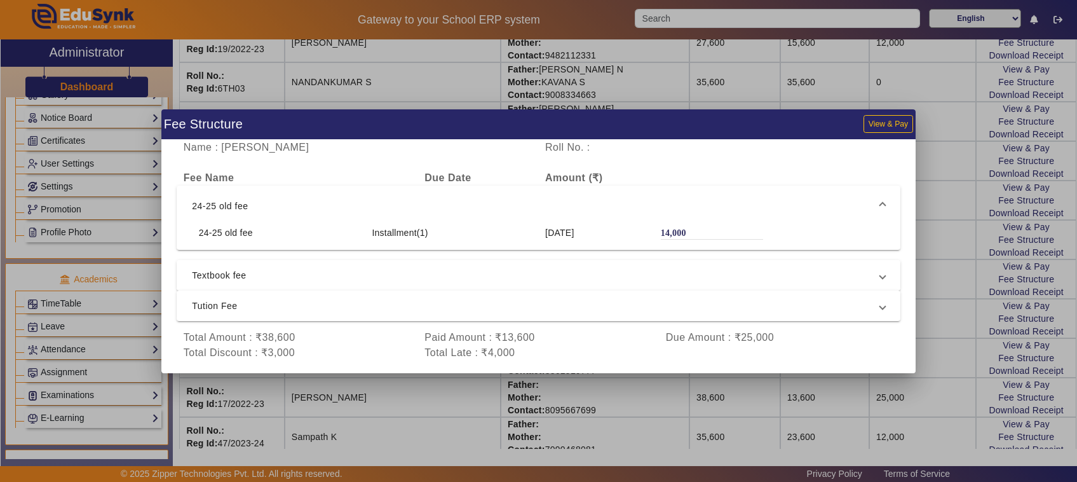
click at [227, 278] on span "Textbook fee" at bounding box center [536, 274] width 688 height 15
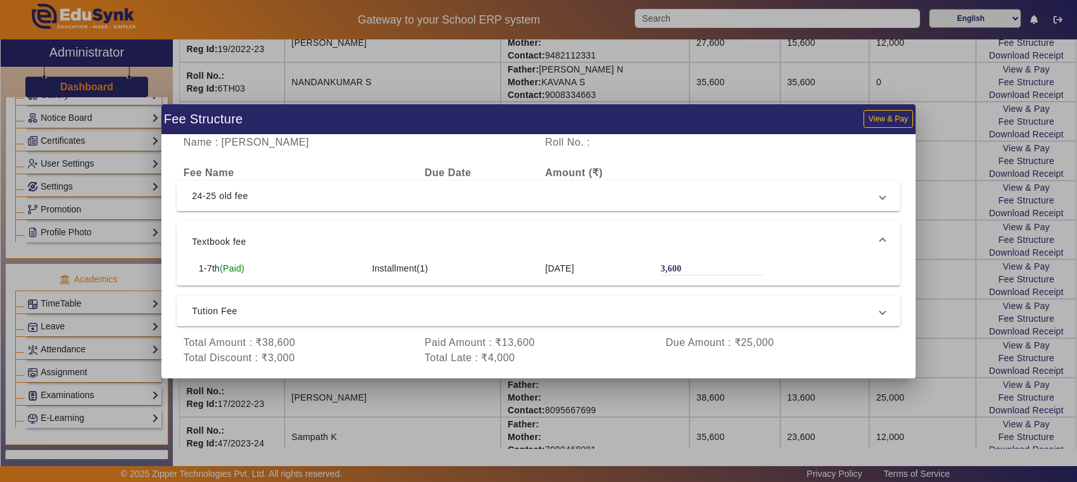
click at [217, 308] on span "Tution Fee" at bounding box center [536, 310] width 688 height 15
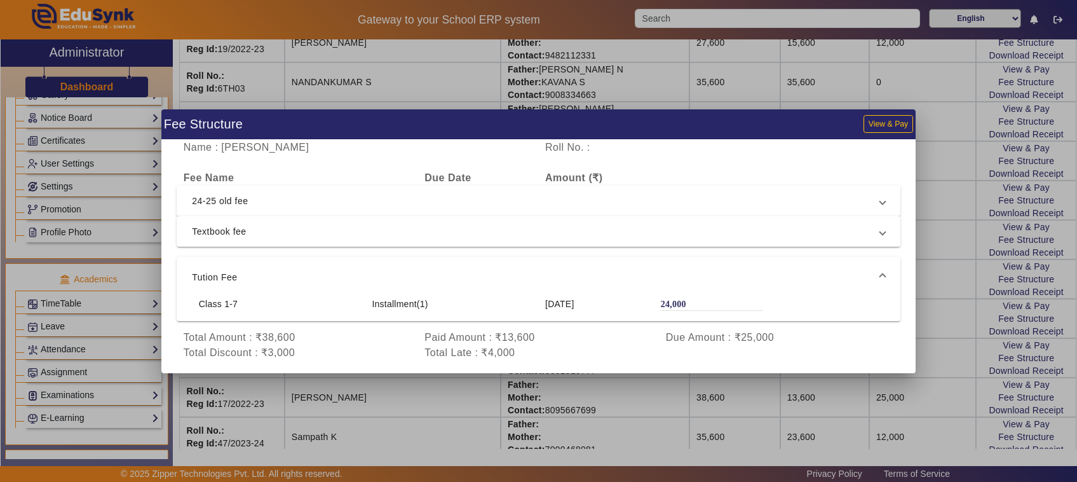
click at [742, 386] on div at bounding box center [538, 241] width 1077 height 482
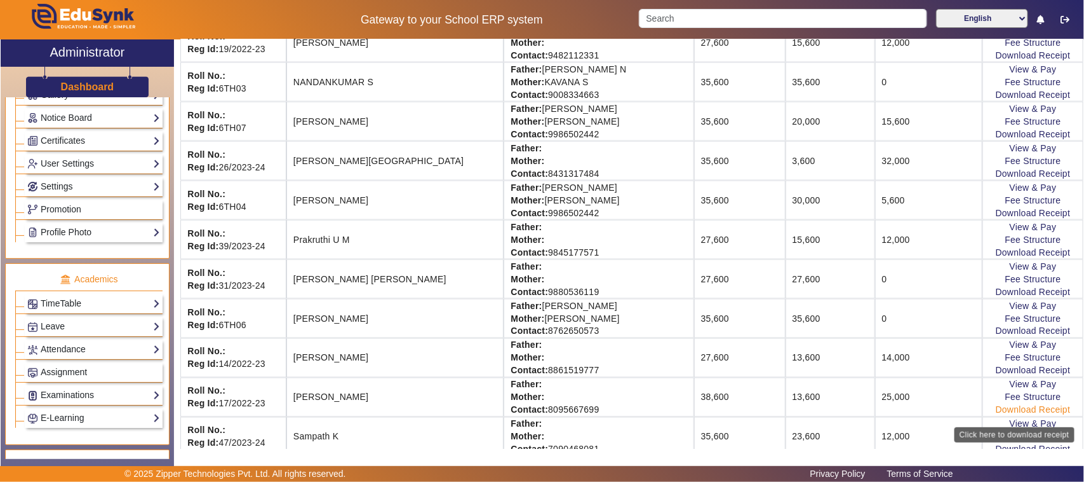
click at [1007, 415] on link "Download Receipt" at bounding box center [1033, 410] width 75 height 10
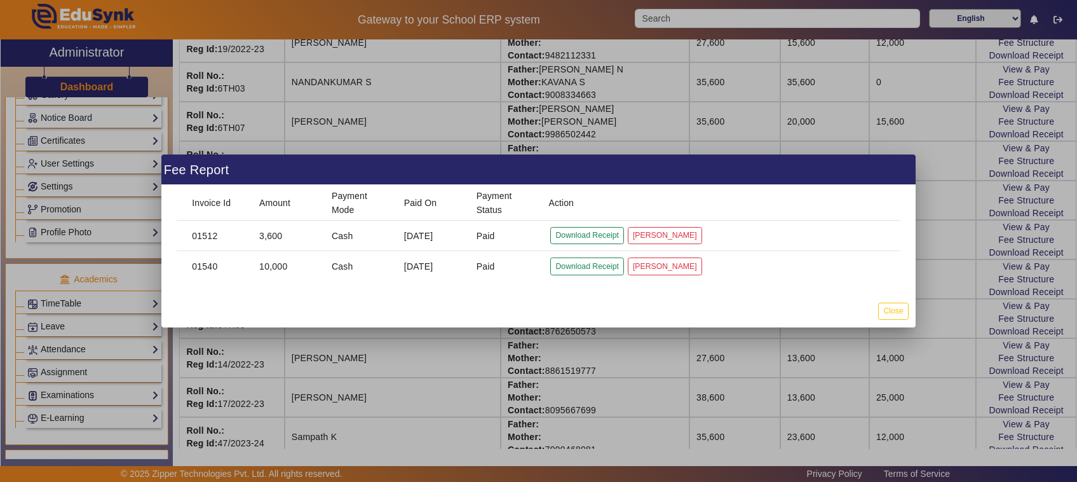
click at [915, 393] on div at bounding box center [538, 241] width 1077 height 482
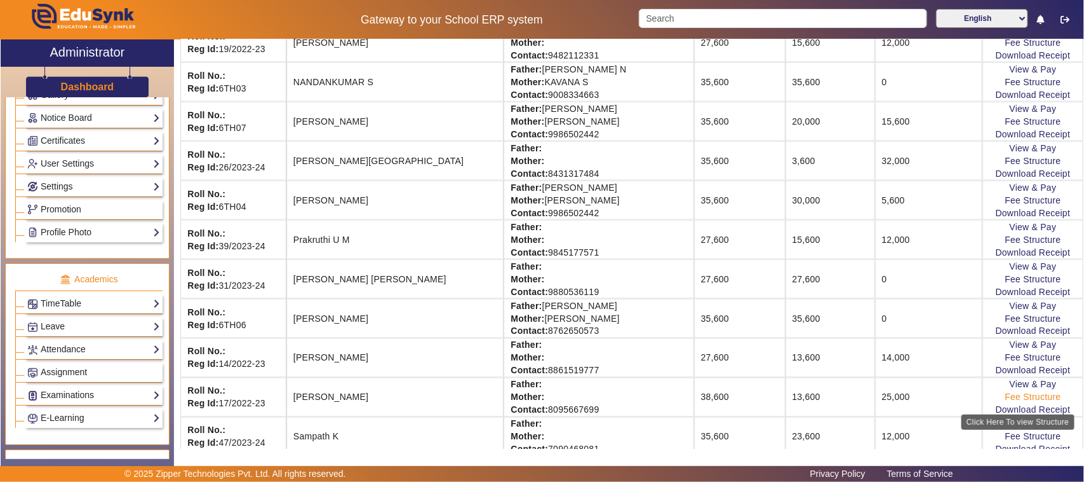
click at [1018, 402] on link "Fee Structure" at bounding box center [1034, 397] width 56 height 10
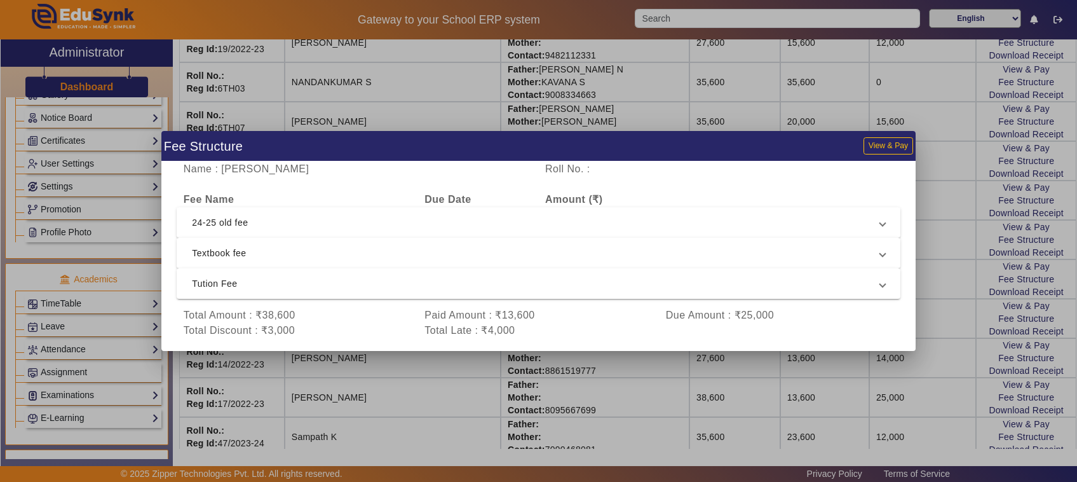
click at [944, 264] on div at bounding box center [538, 241] width 1077 height 482
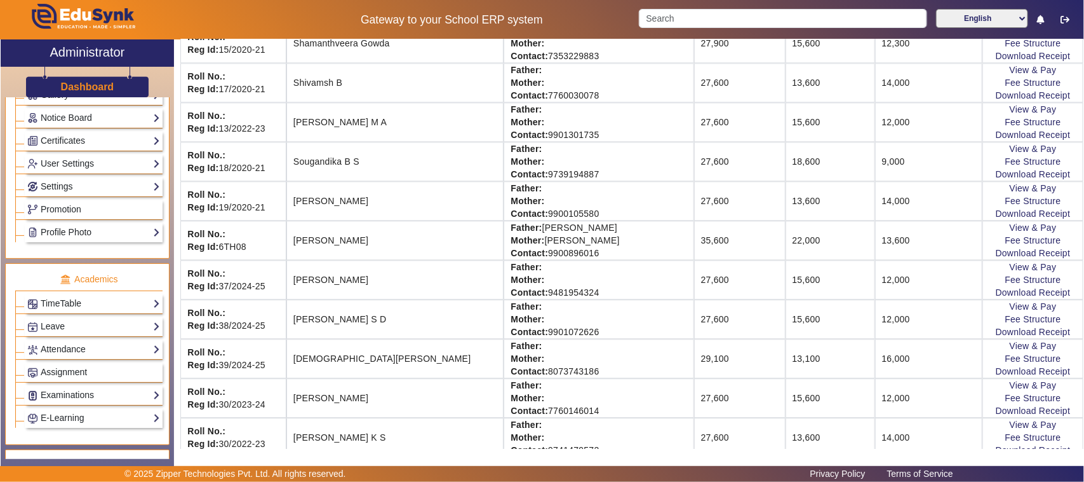
scroll to position [1350, 0]
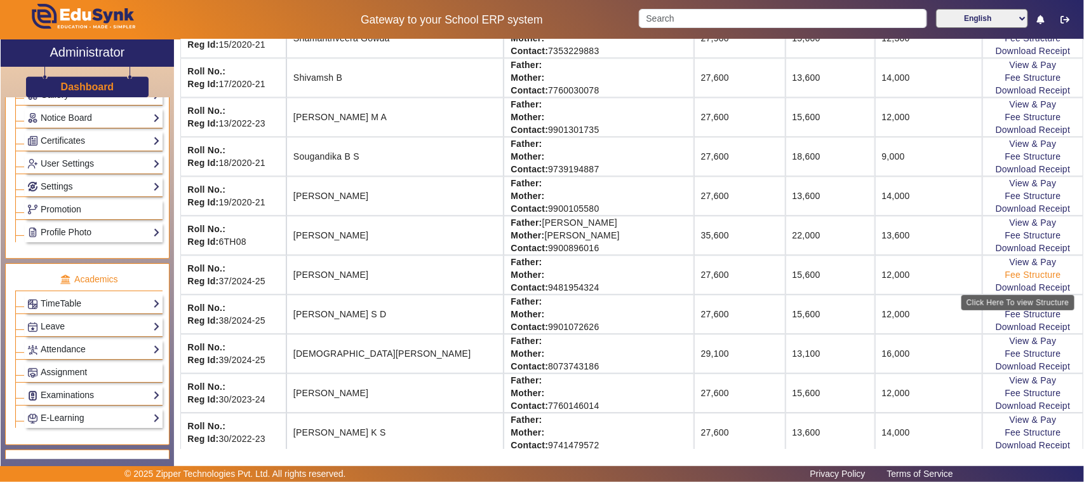
click at [1026, 280] on link "Fee Structure" at bounding box center [1034, 274] width 56 height 10
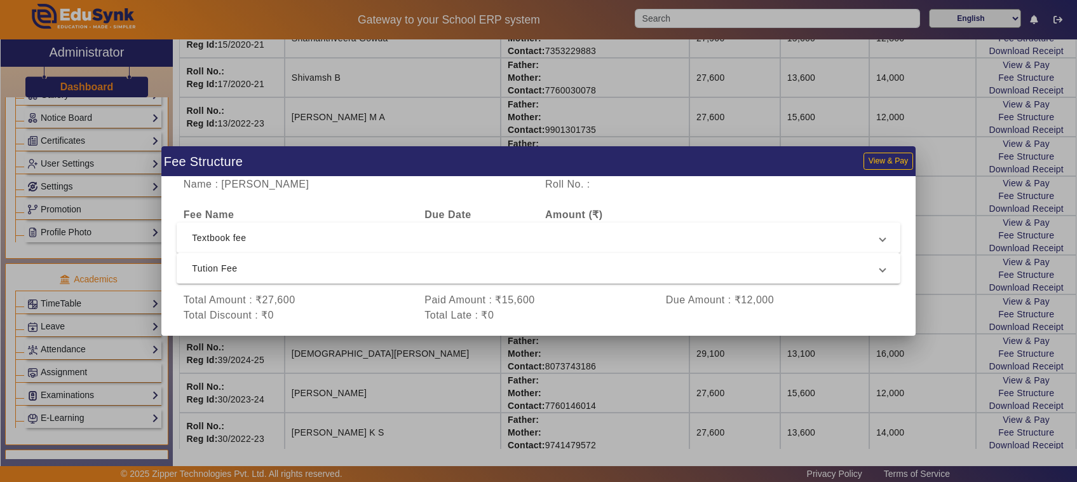
click at [950, 343] on div at bounding box center [538, 241] width 1077 height 482
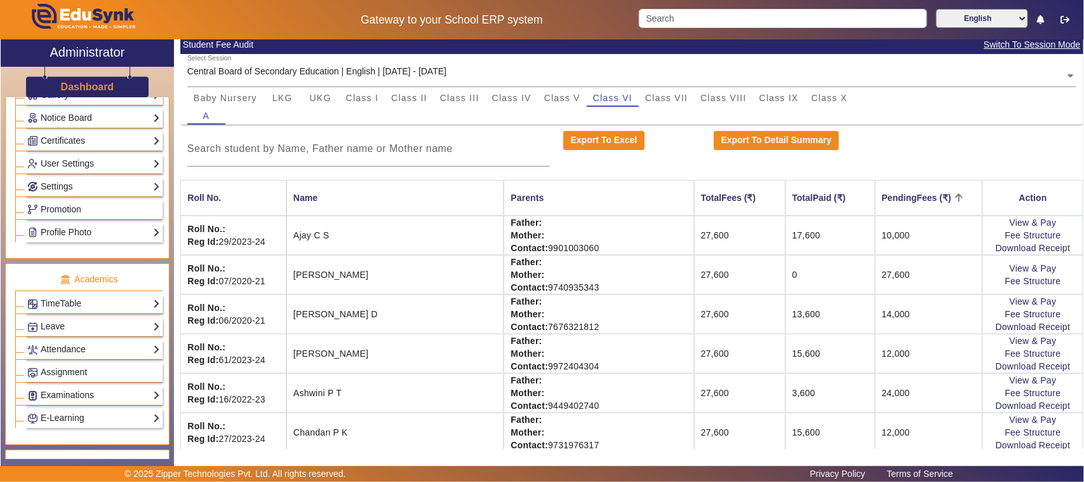
scroll to position [0, 0]
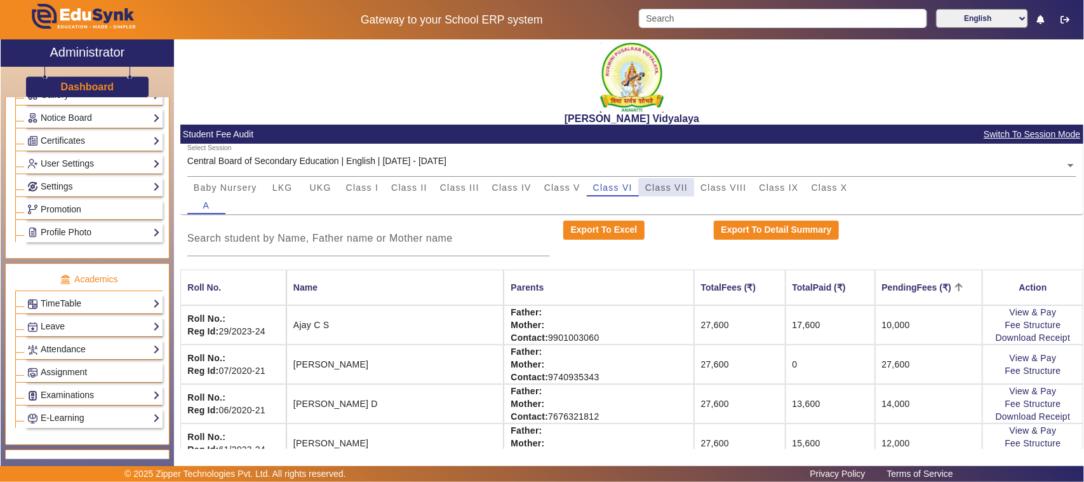
click at [673, 187] on span "Class VII" at bounding box center [666, 187] width 43 height 9
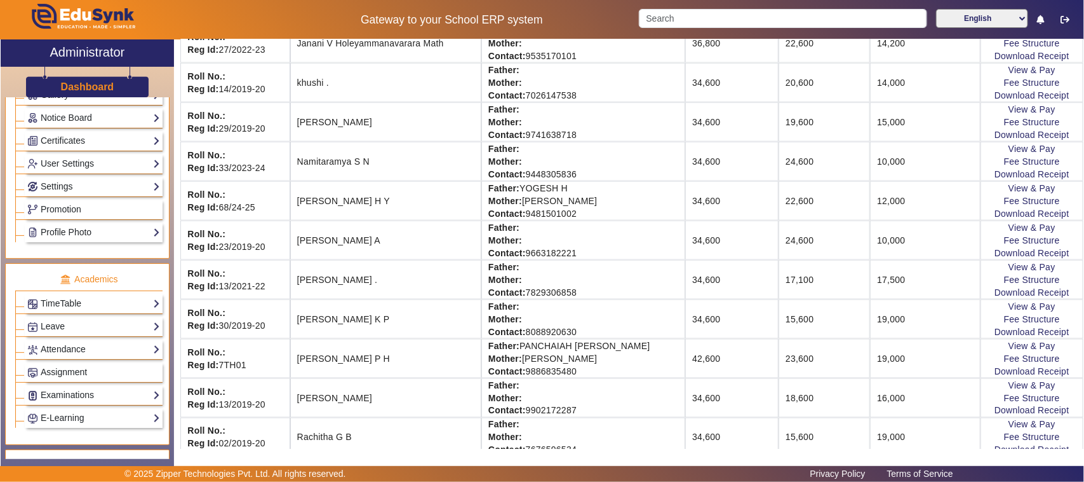
scroll to position [794, 0]
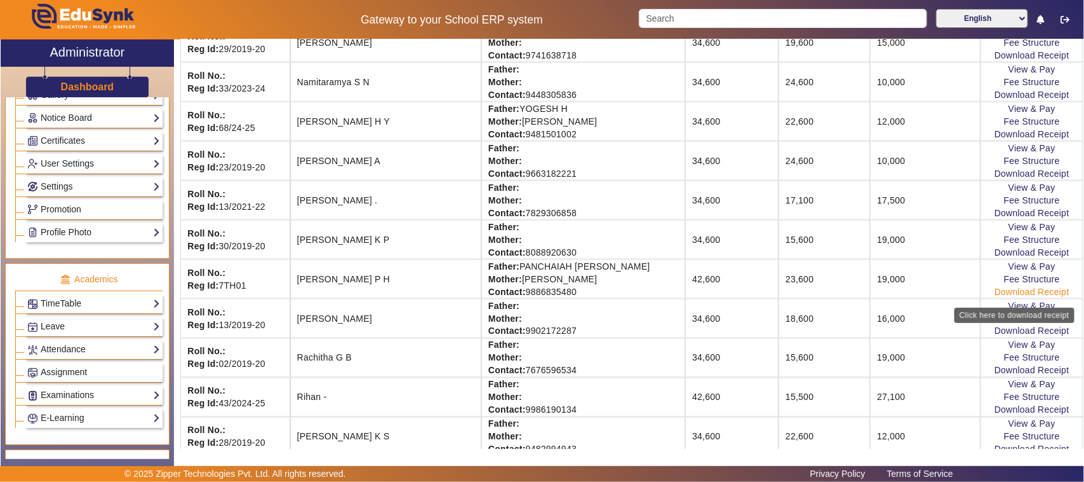
click at [1014, 297] on link "Download Receipt" at bounding box center [1032, 292] width 75 height 10
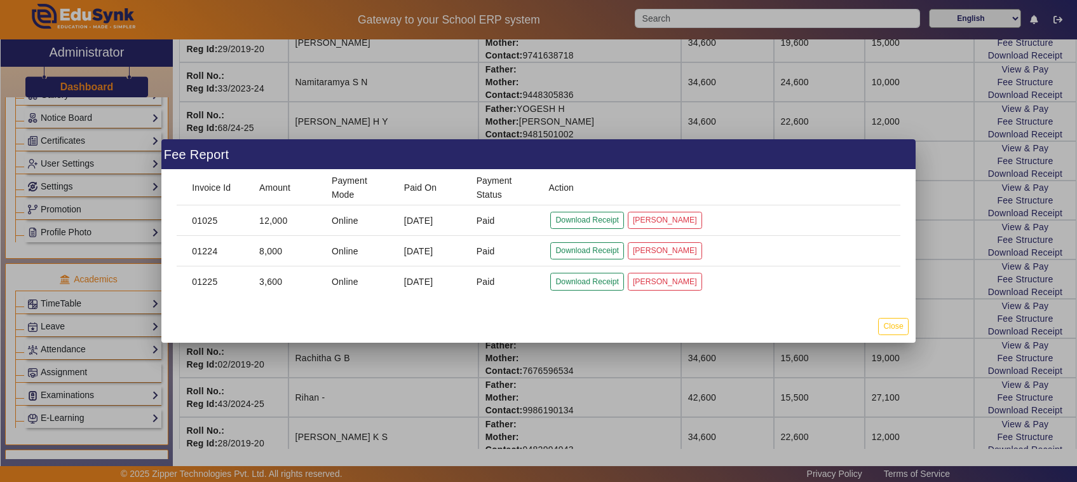
click at [961, 325] on div at bounding box center [538, 241] width 1077 height 482
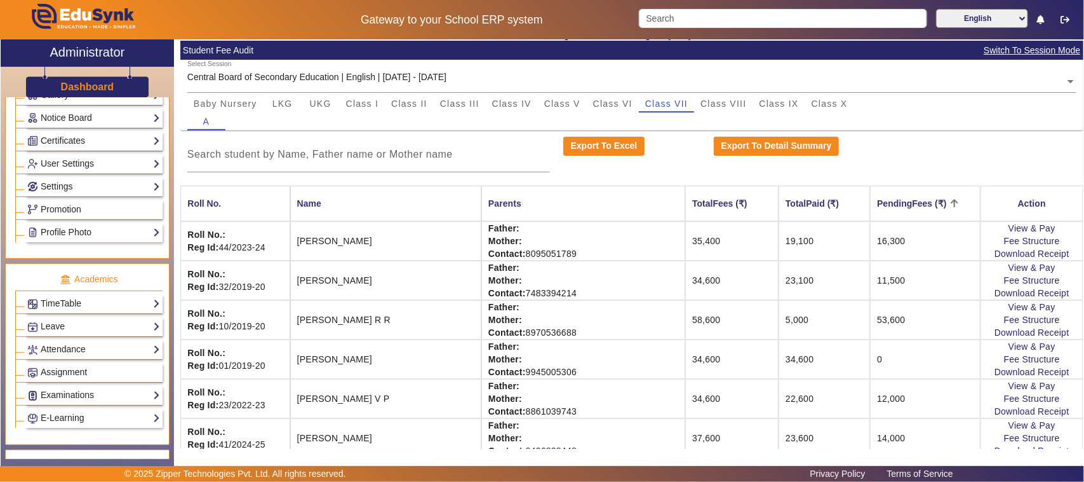
scroll to position [79, 0]
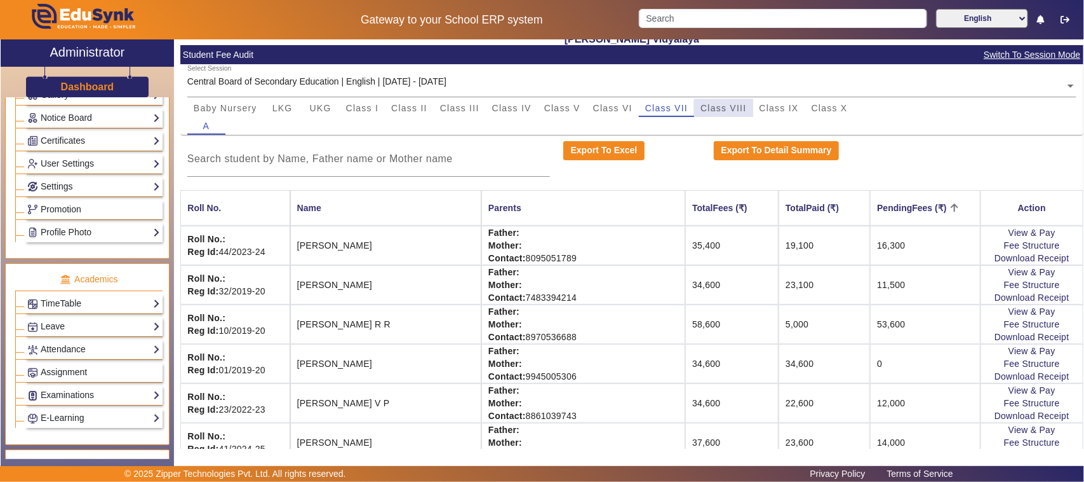
click at [741, 110] on span "Class VIII" at bounding box center [724, 108] width 46 height 9
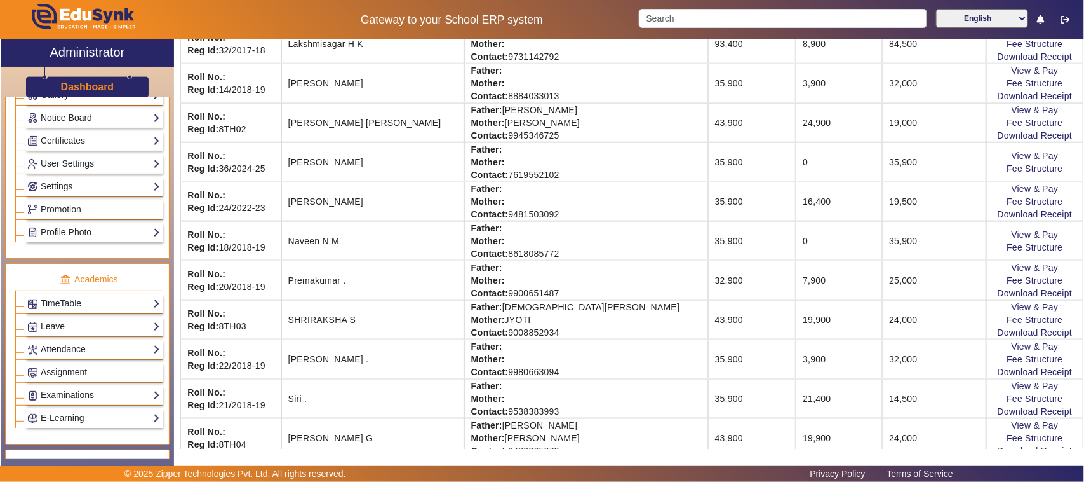
scroll to position [715, 0]
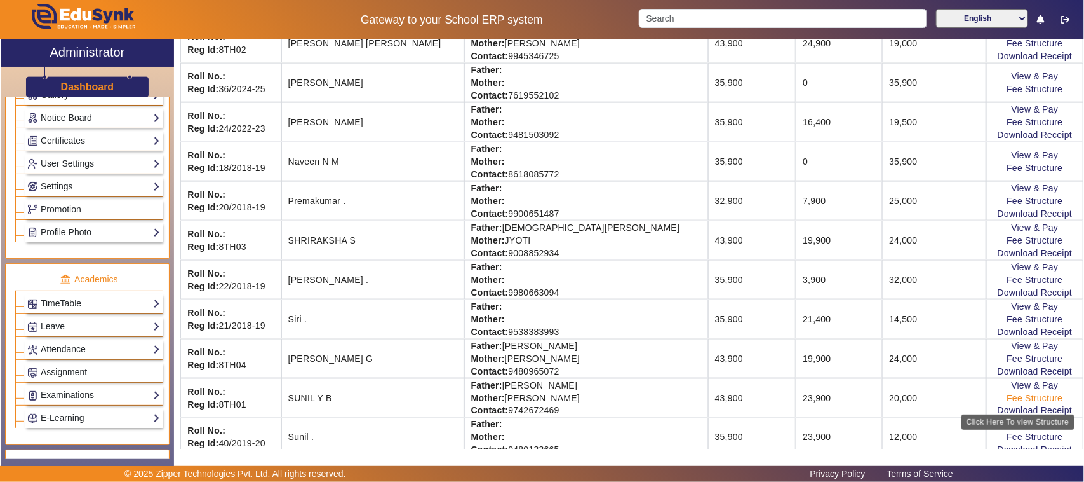
click at [1007, 403] on link "Fee Structure" at bounding box center [1035, 398] width 56 height 10
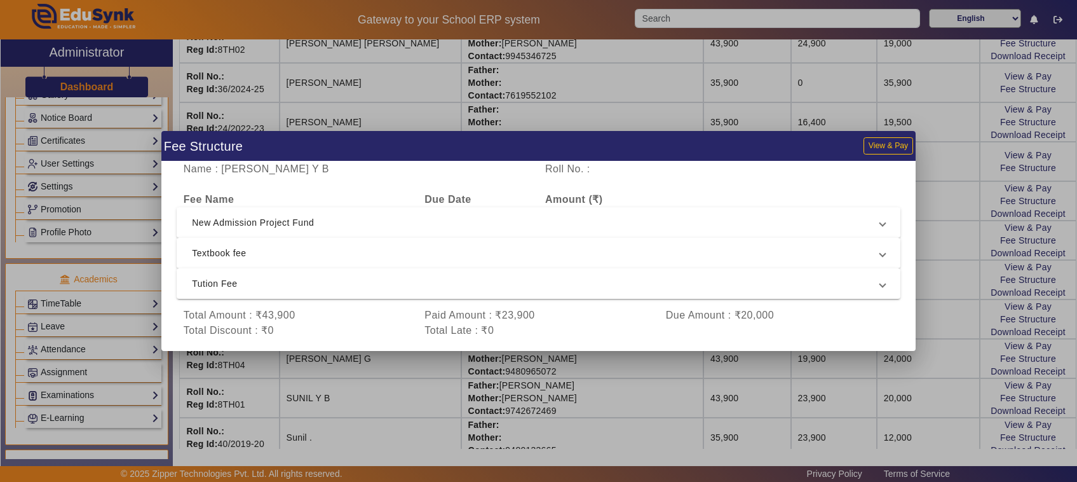
click at [925, 211] on div at bounding box center [538, 241] width 1077 height 482
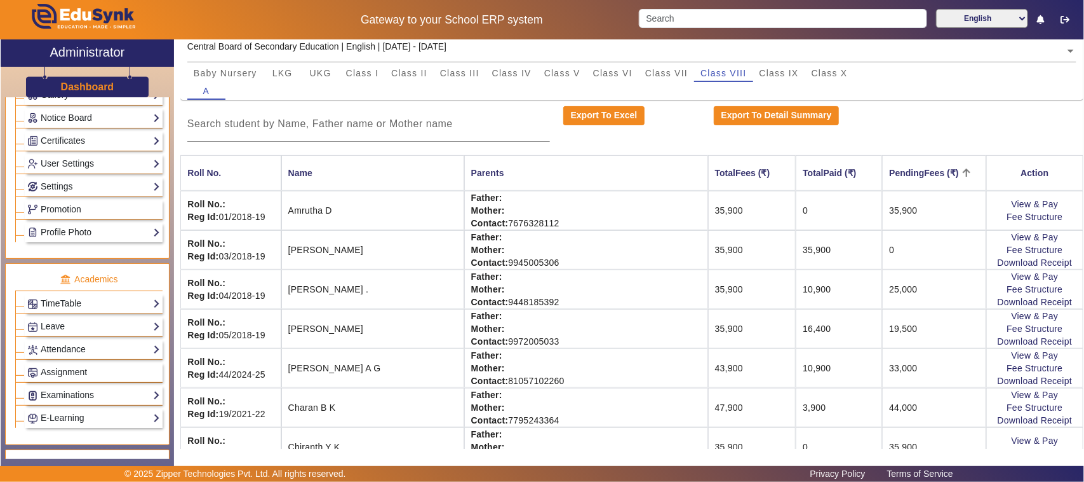
scroll to position [0, 0]
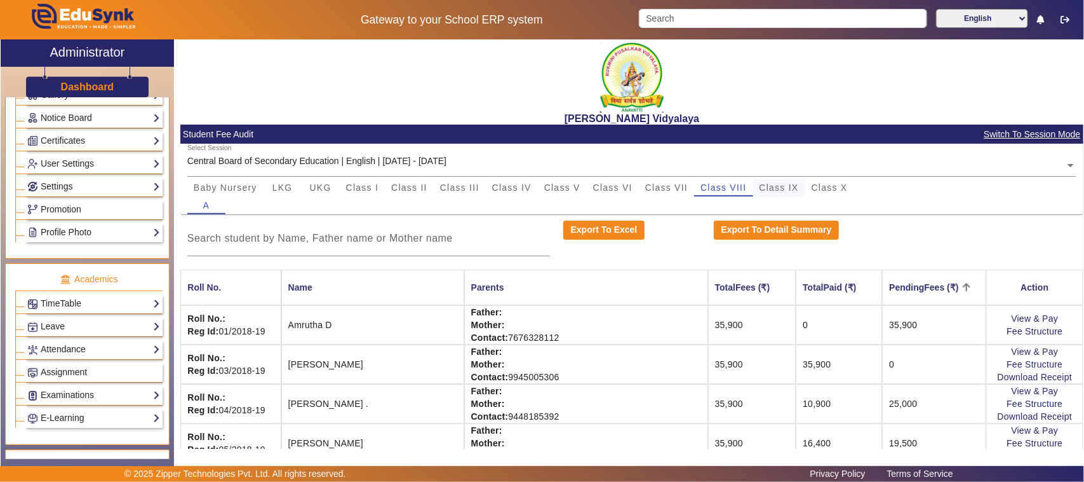
click at [777, 189] on span "Class IX" at bounding box center [779, 187] width 39 height 9
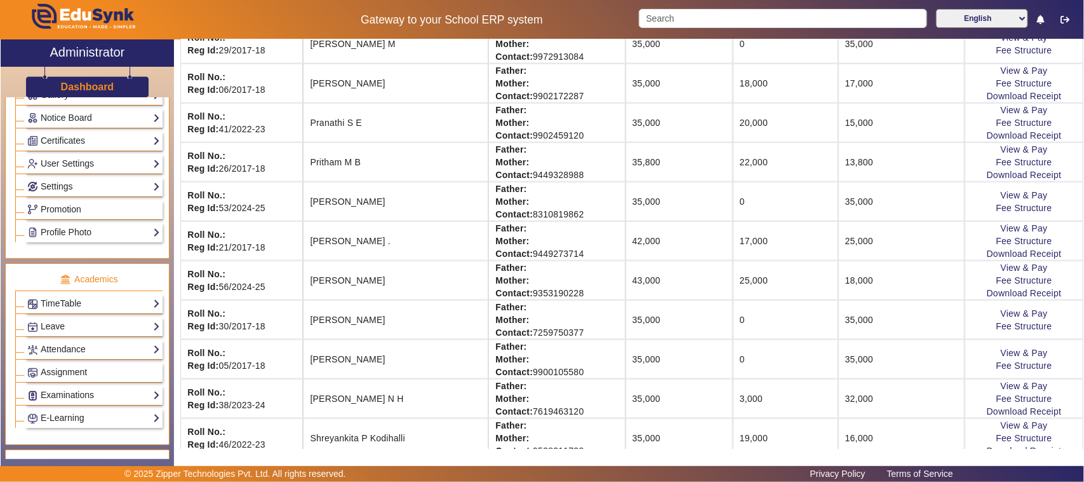
scroll to position [715, 0]
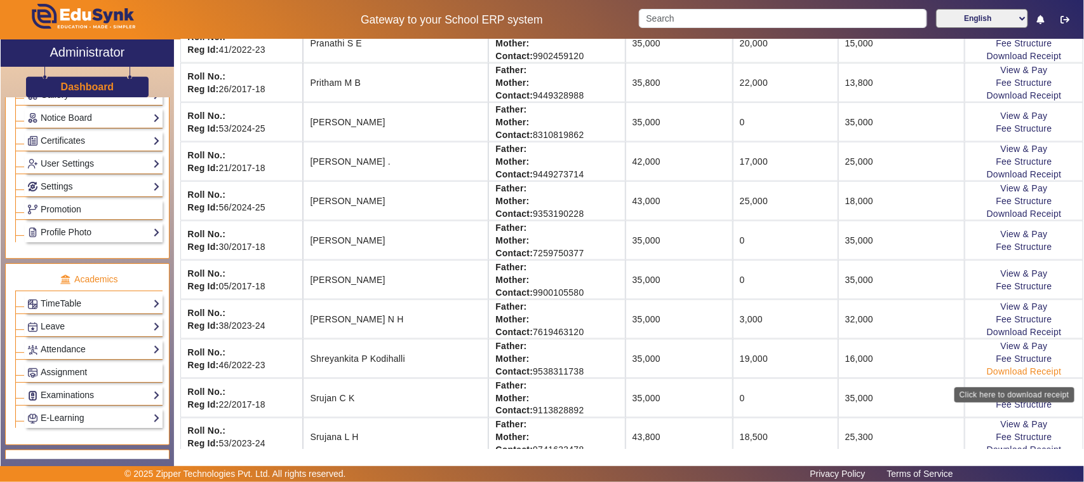
click at [999, 376] on link "Download Receipt" at bounding box center [1024, 371] width 75 height 10
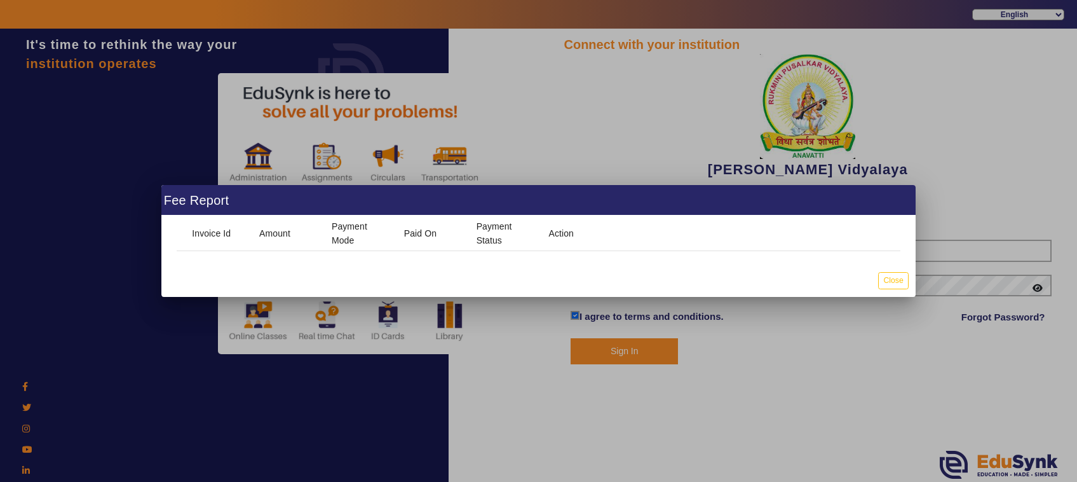
click at [583, 256] on mat-dialog-content "Invoice Id Amount Payment Mode Paid On Payment Status Action" at bounding box center [538, 239] width 754 height 48
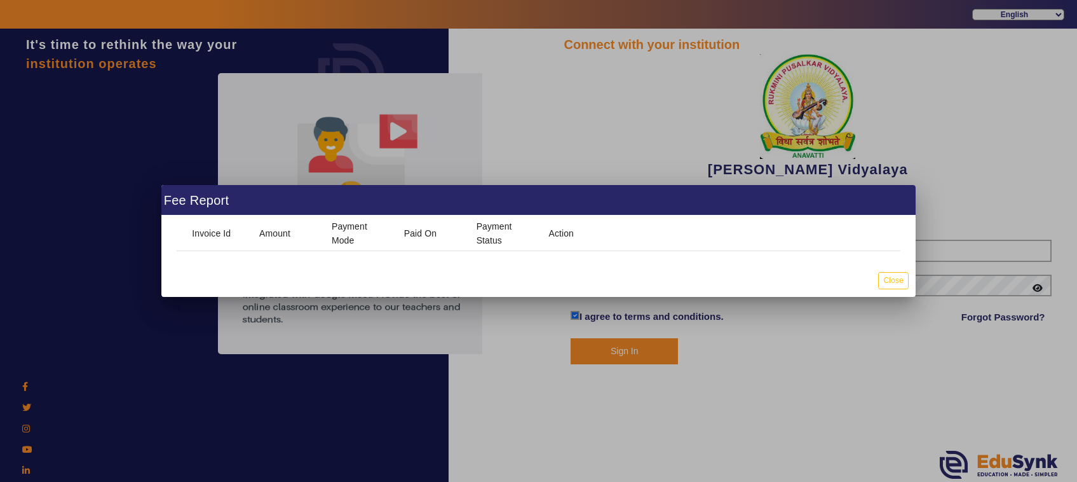
click at [614, 350] on div at bounding box center [538, 241] width 1077 height 482
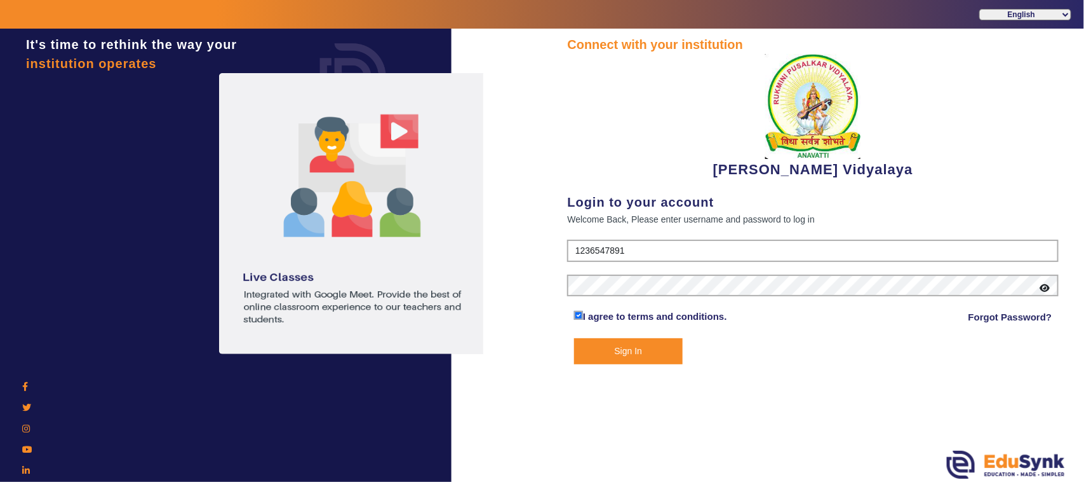
click at [619, 348] on button "Sign In" at bounding box center [628, 351] width 109 height 26
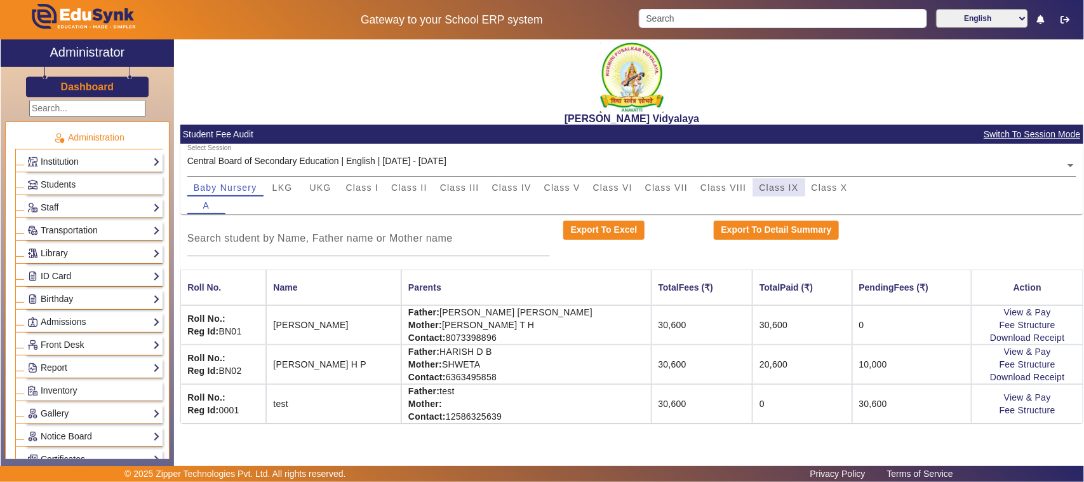
click at [779, 187] on span "Class IX" at bounding box center [779, 187] width 39 height 9
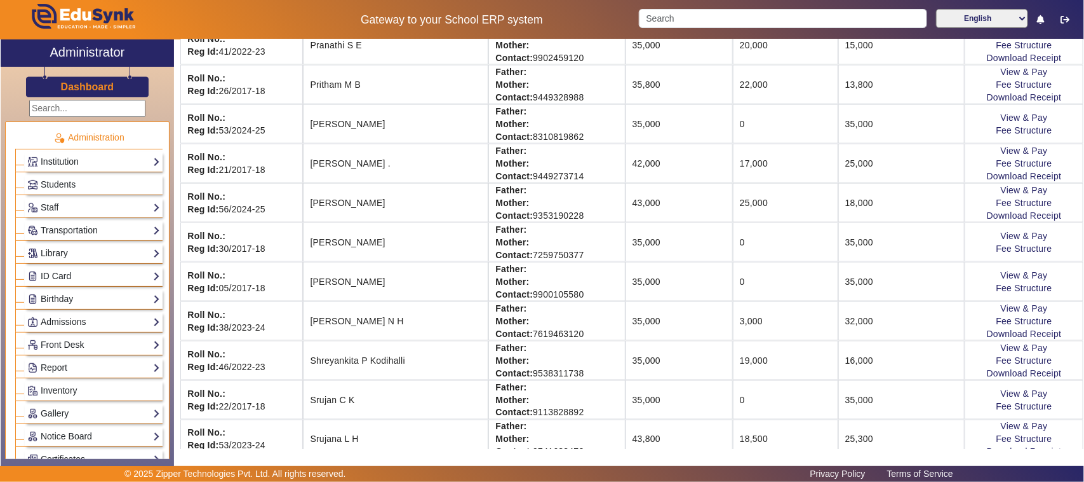
scroll to position [715, 0]
click at [987, 376] on link "Download Receipt" at bounding box center [1024, 371] width 75 height 10
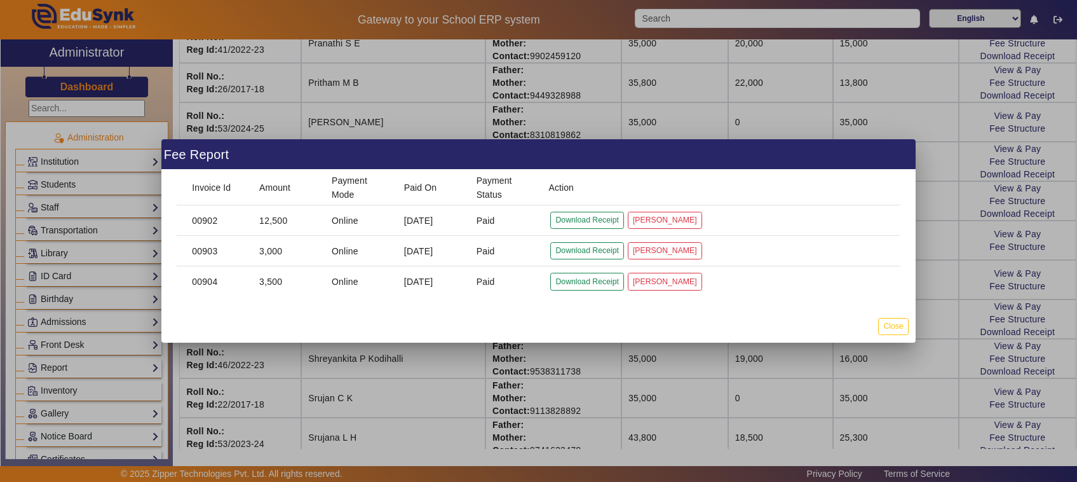
click at [642, 367] on div at bounding box center [538, 241] width 1077 height 482
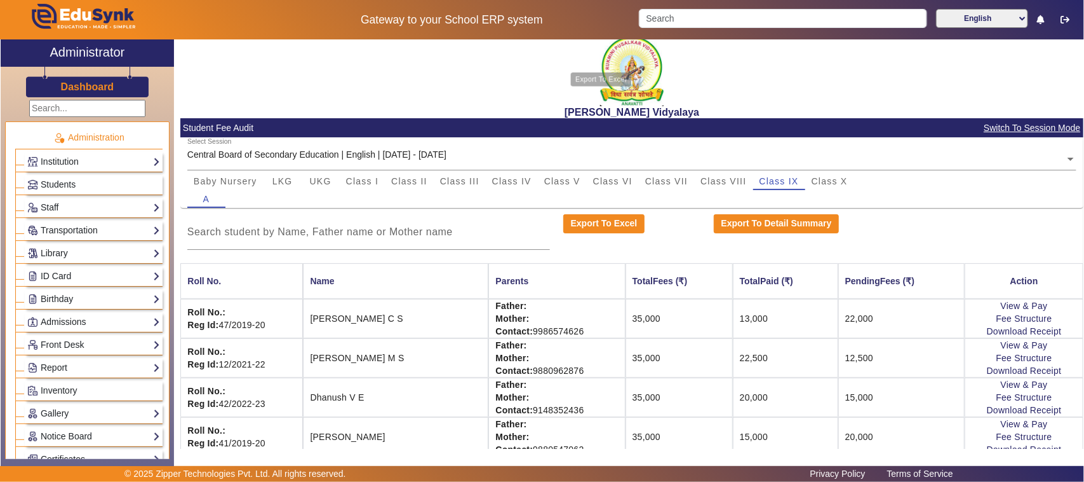
scroll to position [0, 0]
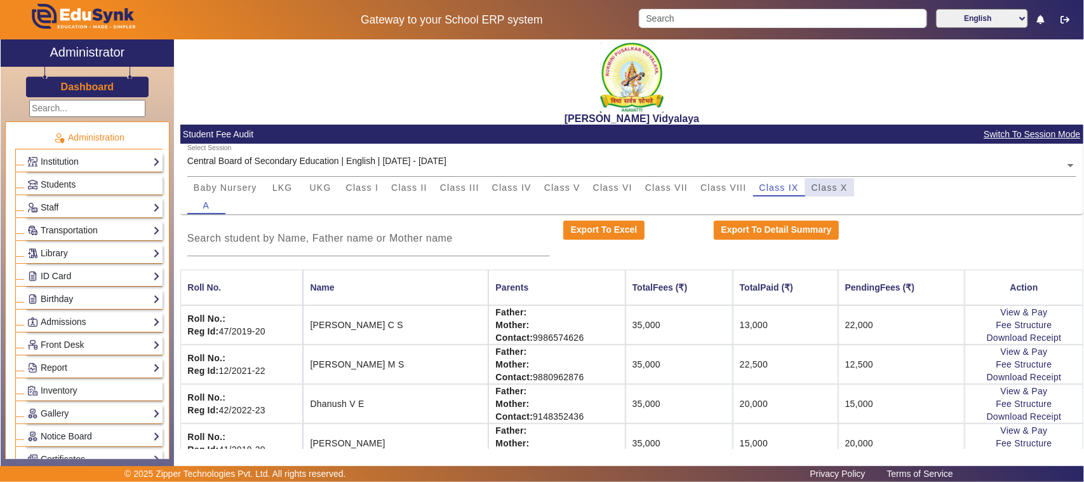
click at [830, 191] on span "Class X" at bounding box center [830, 187] width 36 height 9
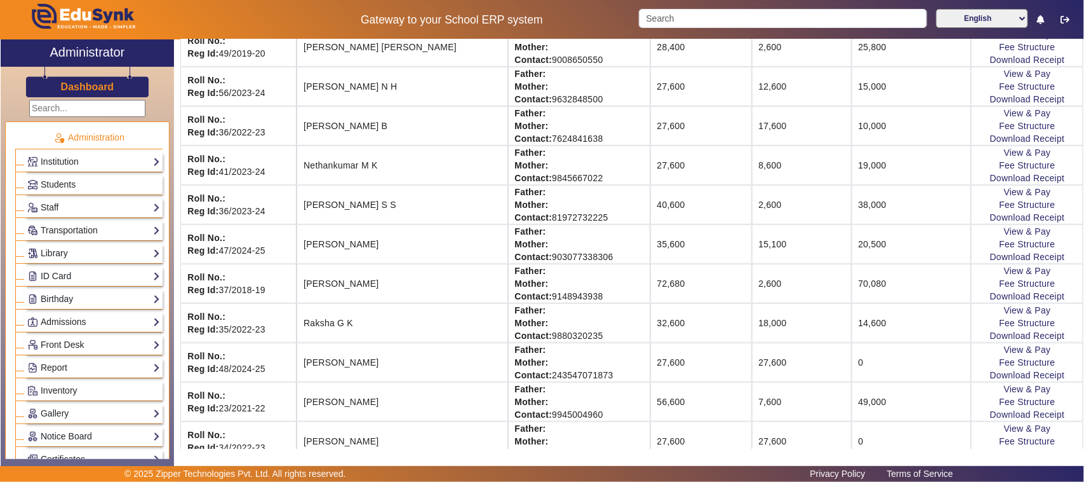
scroll to position [397, 0]
click at [1001, 281] on link "Fee Structure" at bounding box center [1028, 282] width 56 height 10
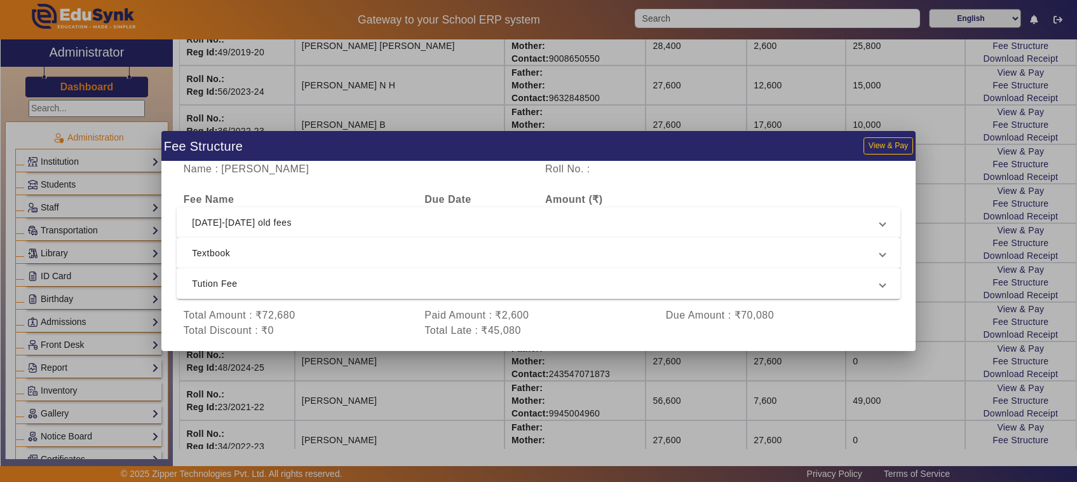
click at [891, 375] on div at bounding box center [538, 241] width 1077 height 482
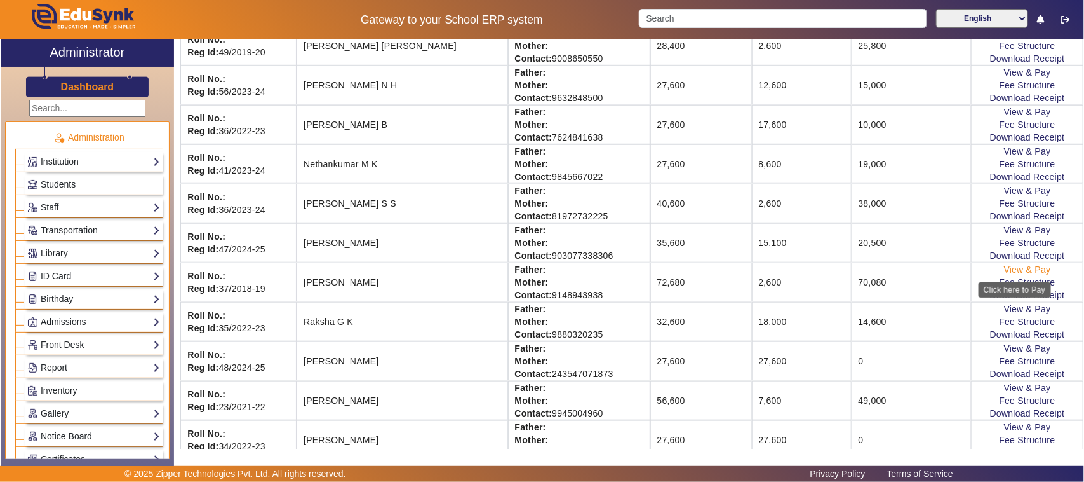
click at [1004, 274] on link "View & Pay" at bounding box center [1027, 269] width 47 height 10
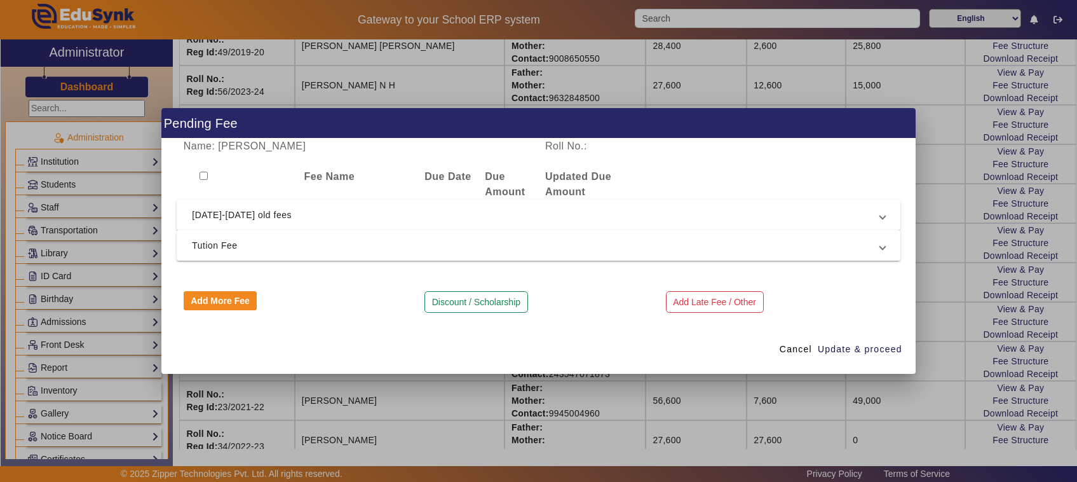
click at [218, 213] on span "[DATE]-[DATE] old fees" at bounding box center [536, 214] width 688 height 15
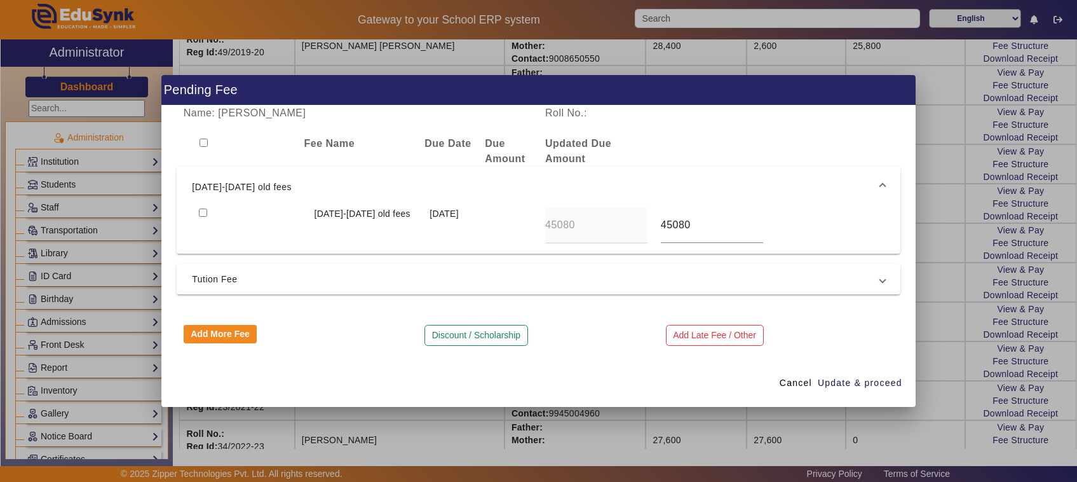
click at [201, 215] on input "checkbox" at bounding box center [203, 212] width 8 height 8
checkbox input "true"
click at [852, 386] on span "Update & proceed" at bounding box center [860, 382] width 84 height 13
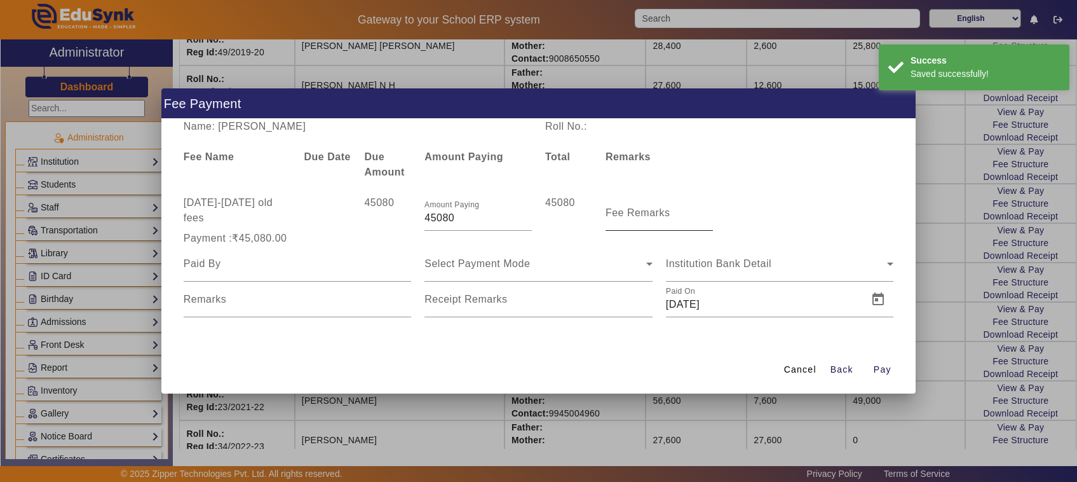
click at [664, 223] on input "Fee Remarks" at bounding box center [658, 217] width 107 height 15
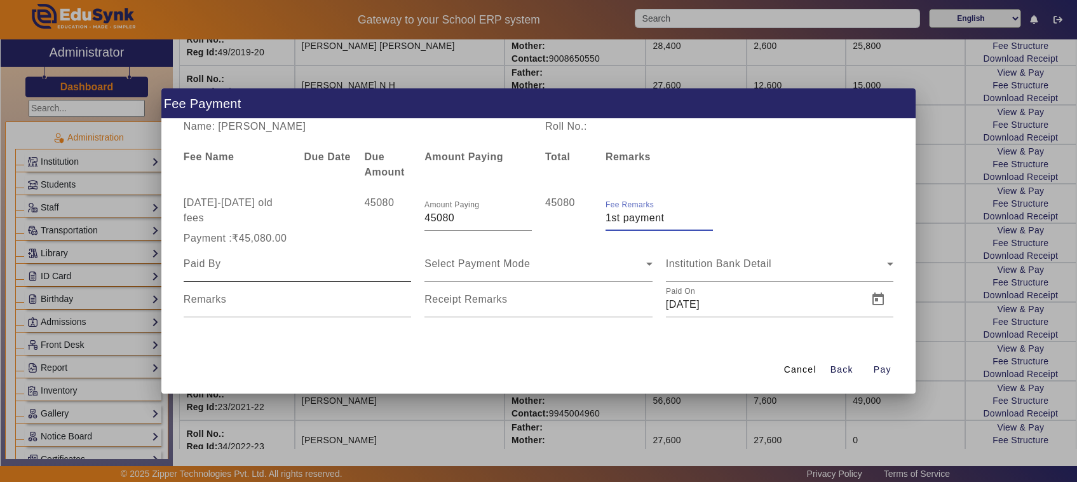
type input "1st payment"
click at [230, 267] on input at bounding box center [298, 263] width 228 height 15
type input "Father"
click at [467, 269] on span "Select Payment Mode" at bounding box center [476, 263] width 105 height 11
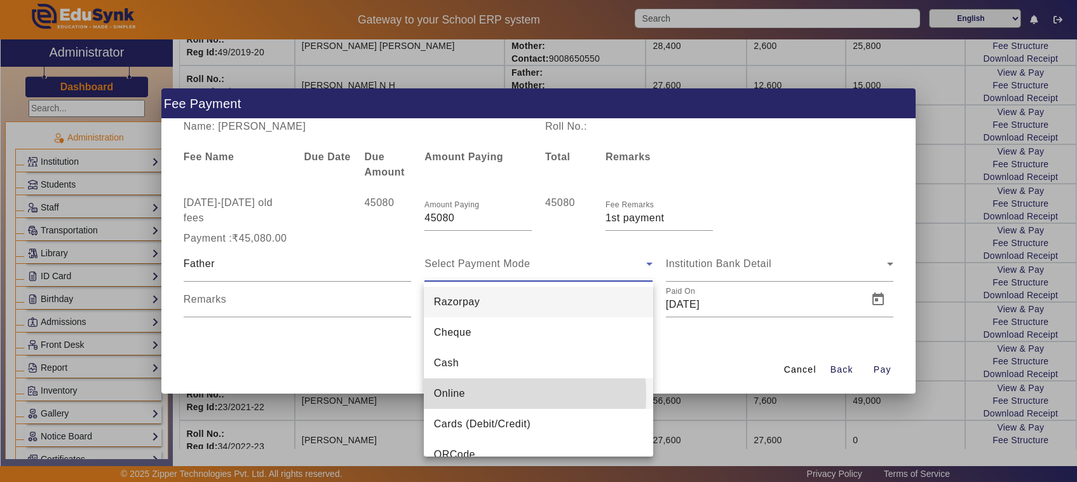
click at [445, 395] on span "Online" at bounding box center [449, 393] width 31 height 15
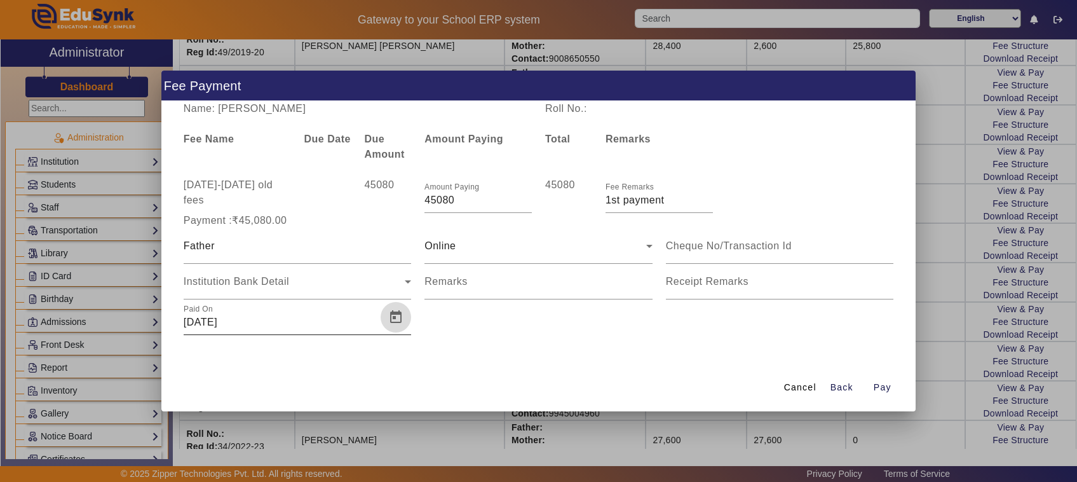
click at [397, 319] on span "Open calendar" at bounding box center [396, 317] width 30 height 30
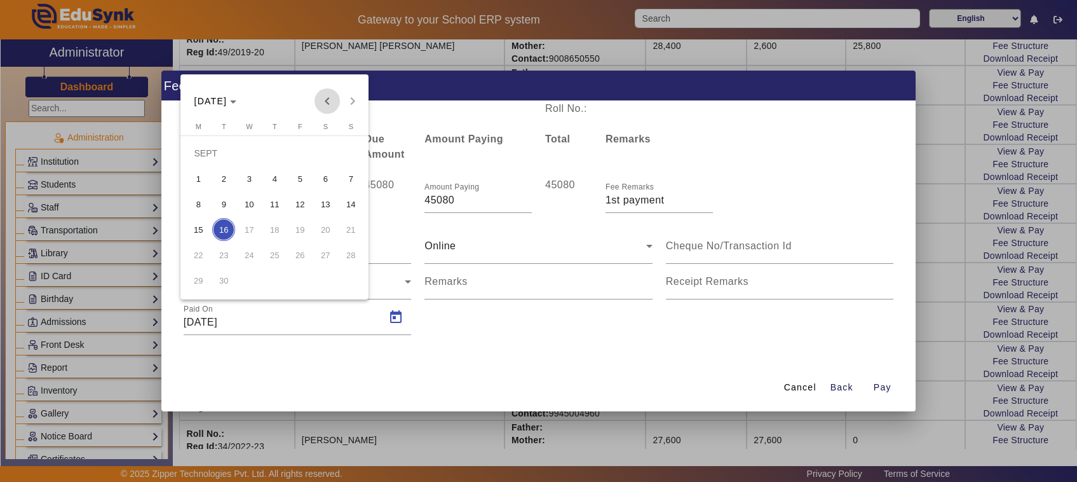
click at [329, 100] on span "Previous month" at bounding box center [326, 100] width 25 height 25
click at [330, 102] on span "Previous month" at bounding box center [326, 100] width 25 height 25
click at [330, 106] on span "Previous month" at bounding box center [326, 100] width 25 height 25
click at [305, 179] on span "6" at bounding box center [299, 178] width 23 height 23
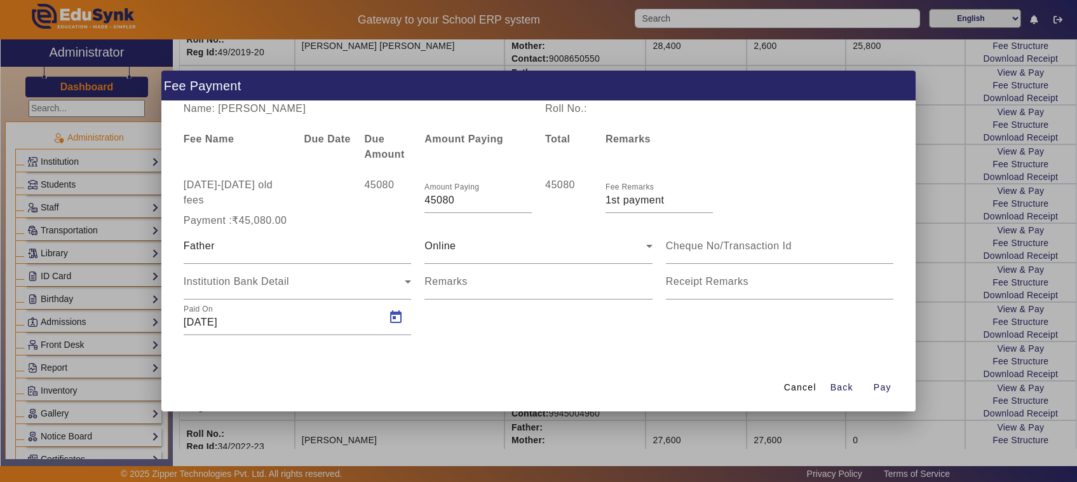
type input "[DATE]"
click at [449, 285] on mat-label "Remarks" at bounding box center [445, 281] width 43 height 11
click at [449, 285] on input "Remarks" at bounding box center [538, 286] width 228 height 15
type input "712"
click at [751, 249] on input at bounding box center [780, 245] width 228 height 15
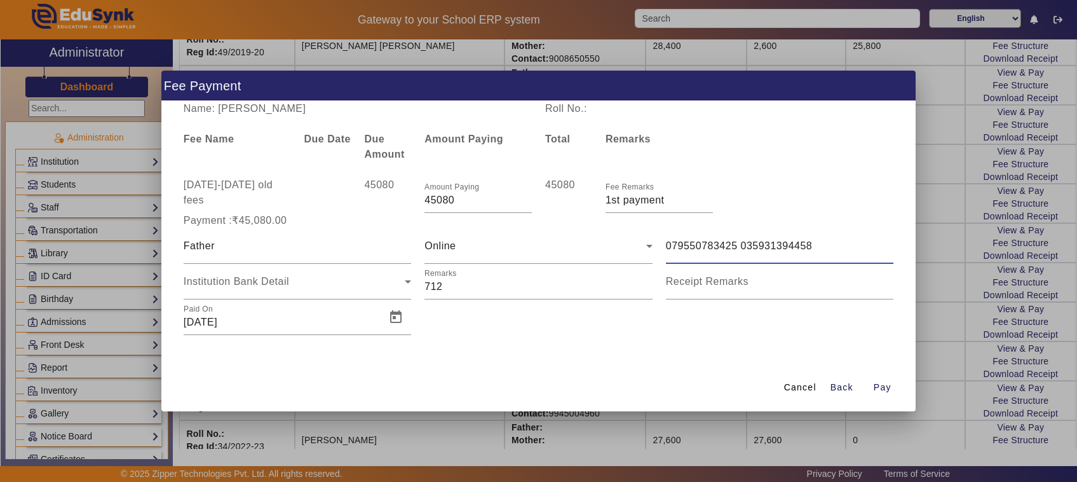
type input "079550783425 035931394458"
click at [948, 200] on div at bounding box center [538, 241] width 1077 height 482
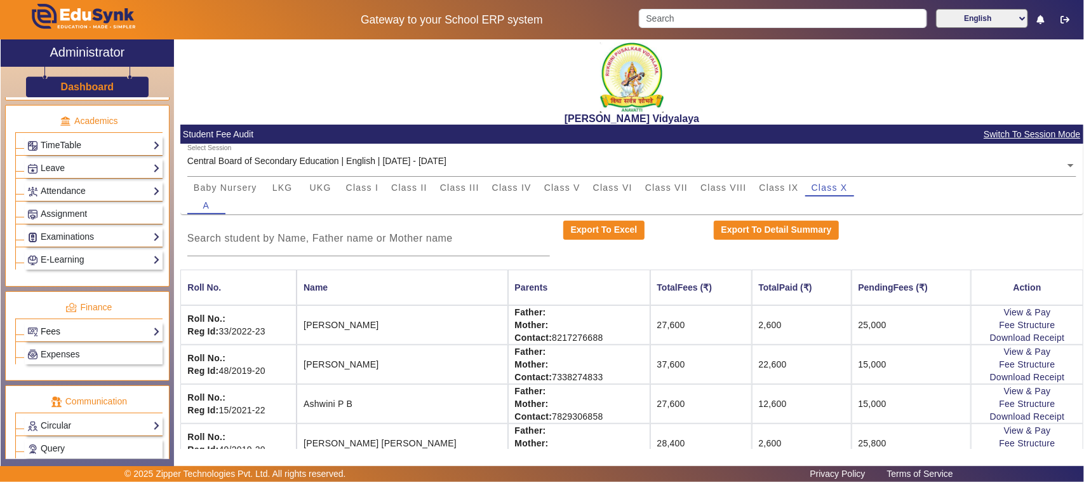
scroll to position [358, 0]
